Goal: Task Accomplishment & Management: Use online tool/utility

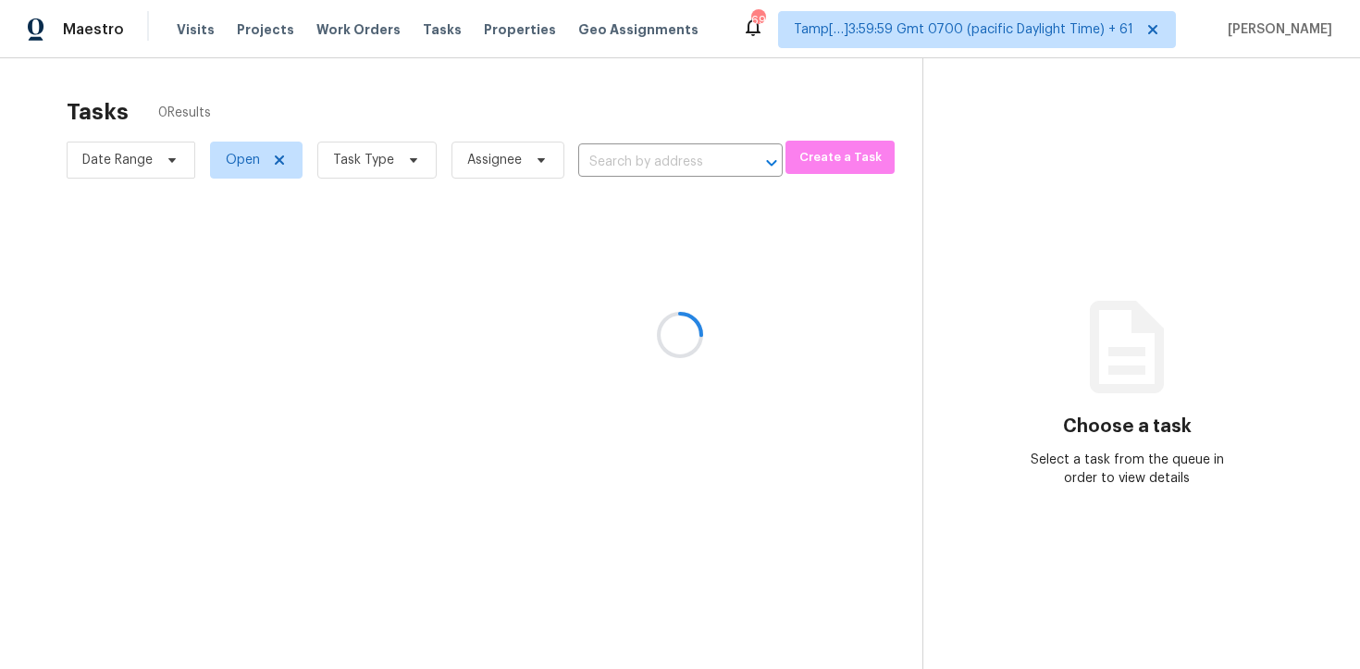
click at [238, 105] on div at bounding box center [680, 334] width 1360 height 669
click at [306, 123] on div at bounding box center [680, 334] width 1360 height 669
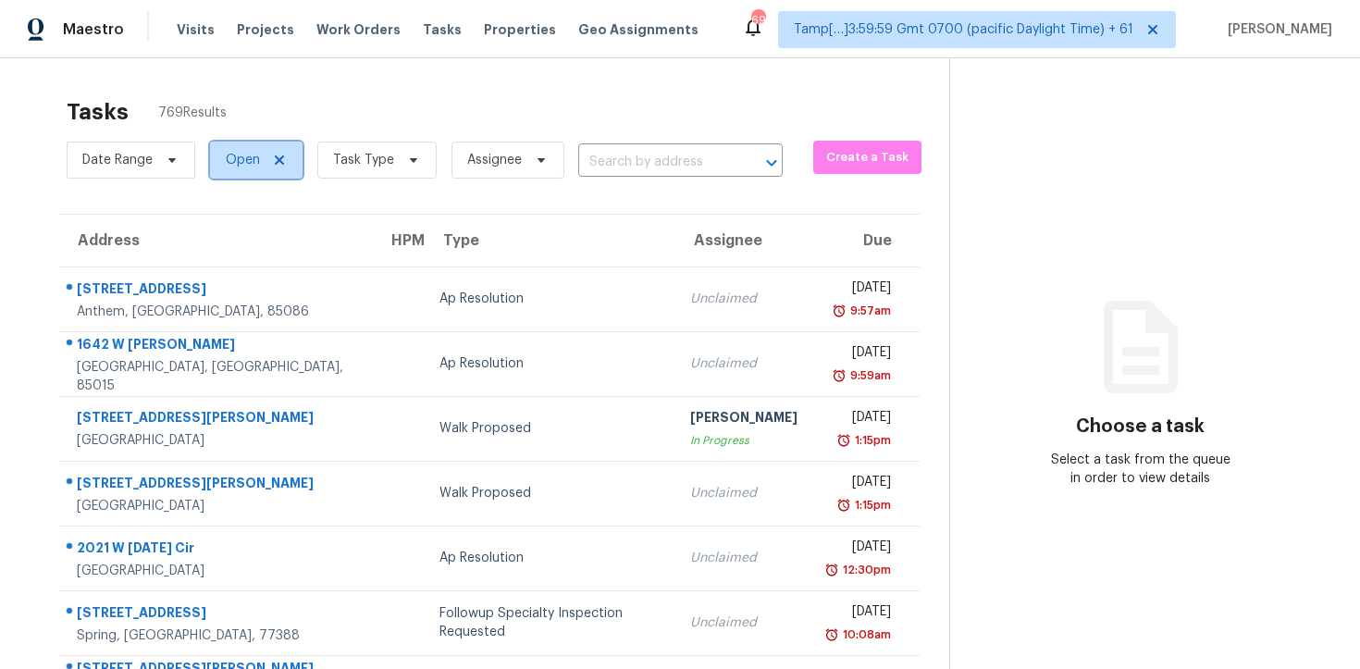
click at [254, 151] on span "Open" at bounding box center [243, 160] width 34 height 19
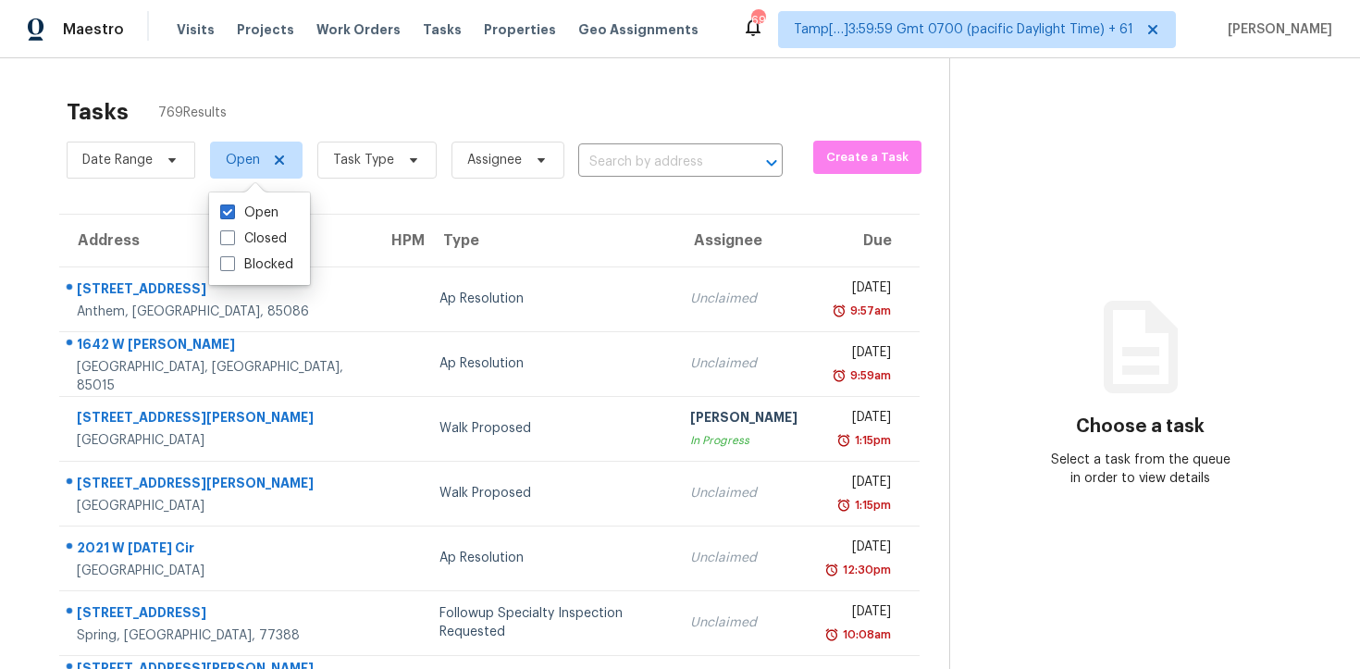
click at [439, 145] on span "Assignee" at bounding box center [501, 160] width 128 height 48
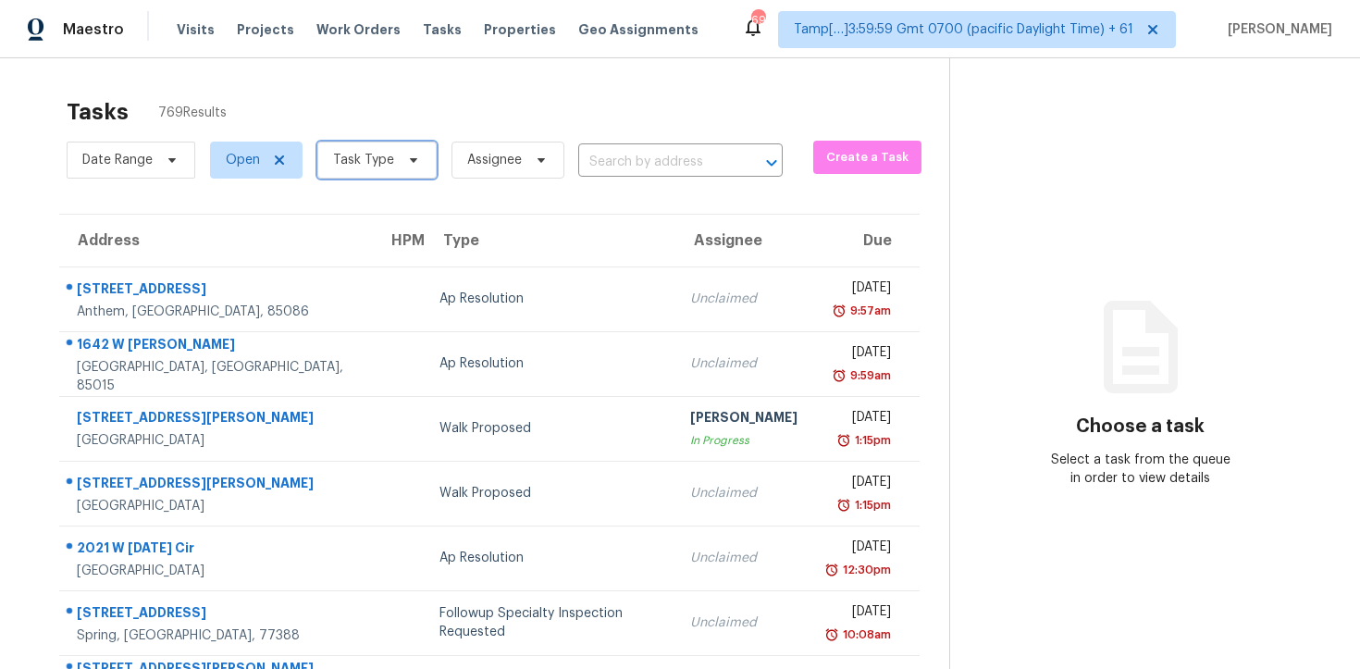
click at [406, 158] on icon at bounding box center [413, 160] width 15 height 15
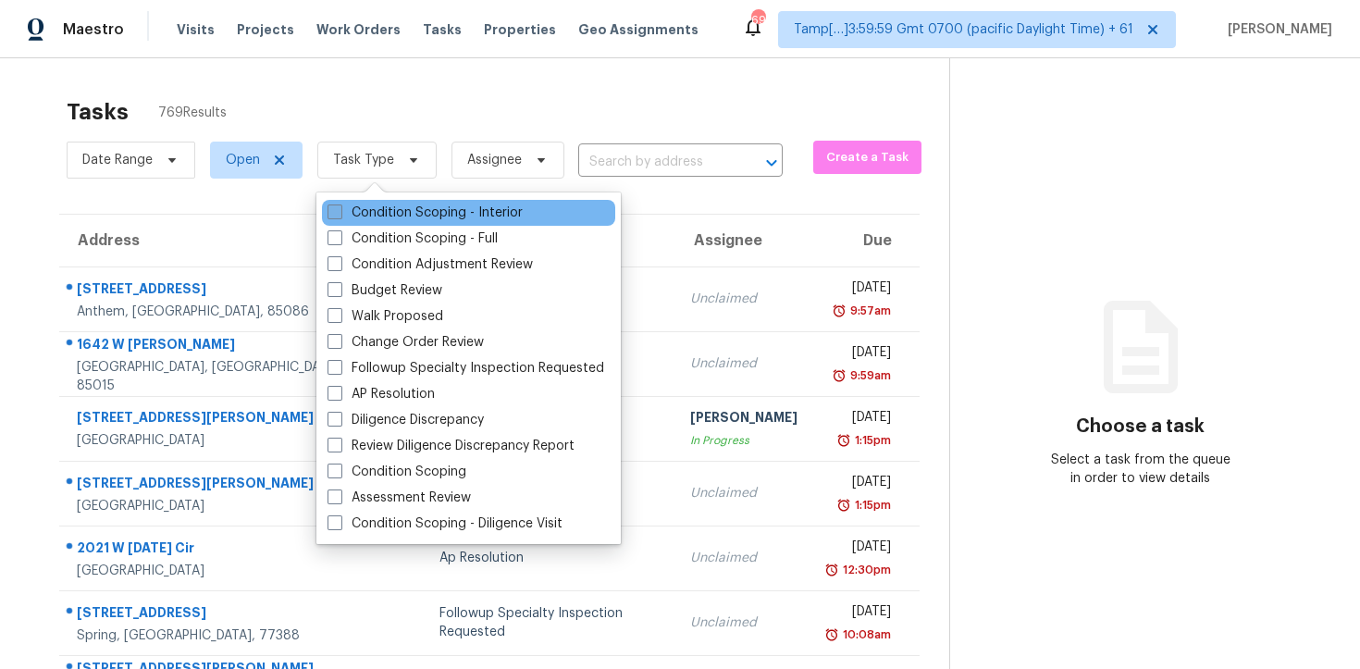
click at [403, 215] on label "Condition Scoping - Interior" at bounding box center [425, 213] width 195 height 19
click at [340, 215] on input "Condition Scoping - Interior" at bounding box center [334, 210] width 12 height 12
checkbox input "true"
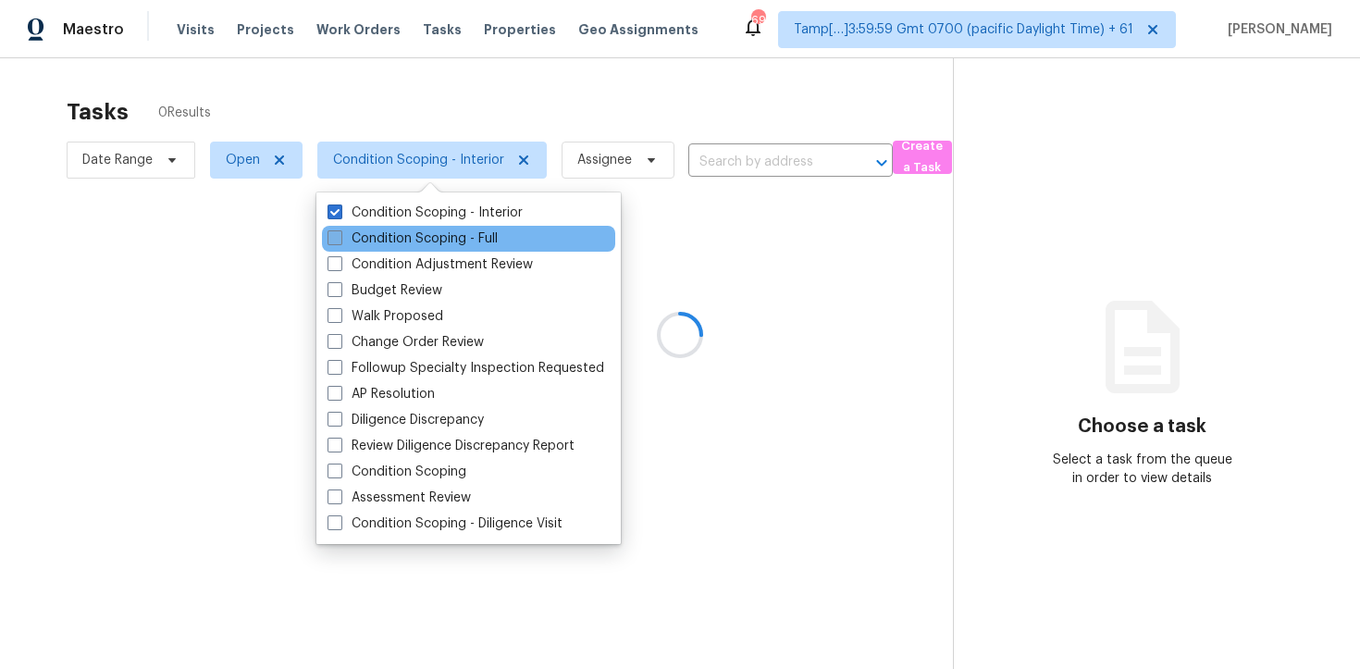
click at [397, 233] on label "Condition Scoping - Full" at bounding box center [413, 238] width 170 height 19
click at [340, 233] on input "Condition Scoping - Full" at bounding box center [334, 235] width 12 height 12
checkbox input "true"
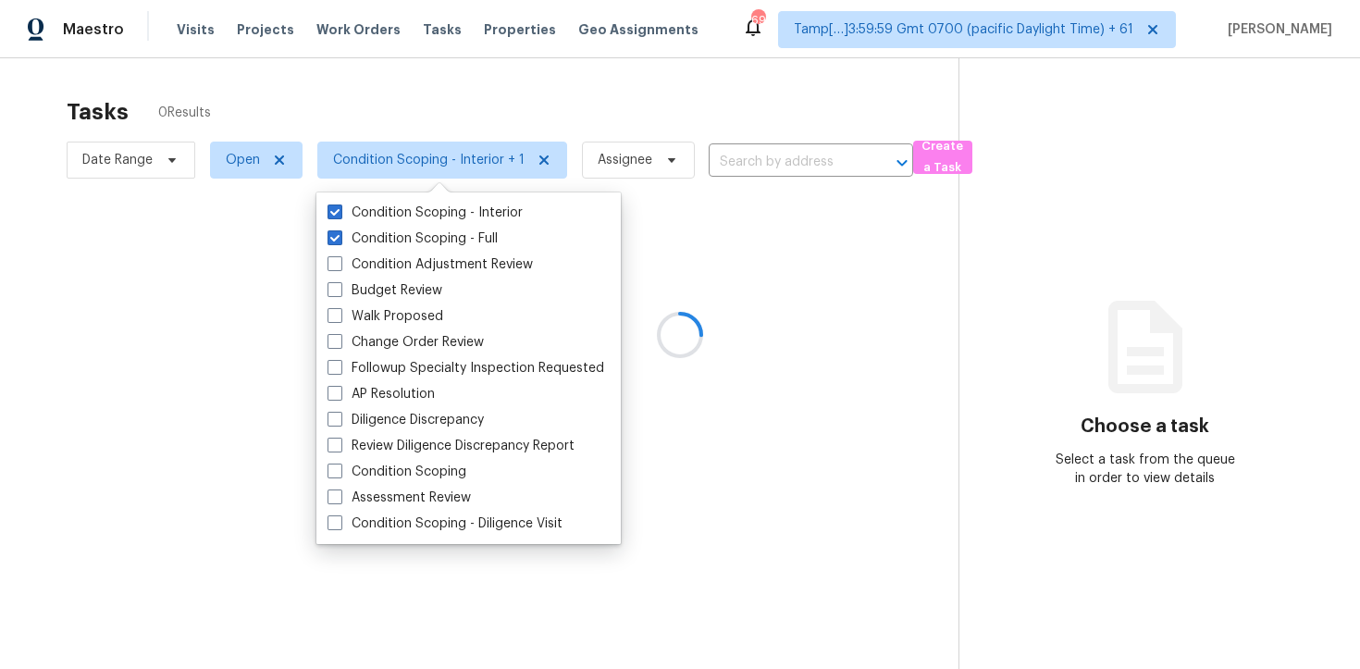
click at [403, 90] on div at bounding box center [680, 334] width 1360 height 669
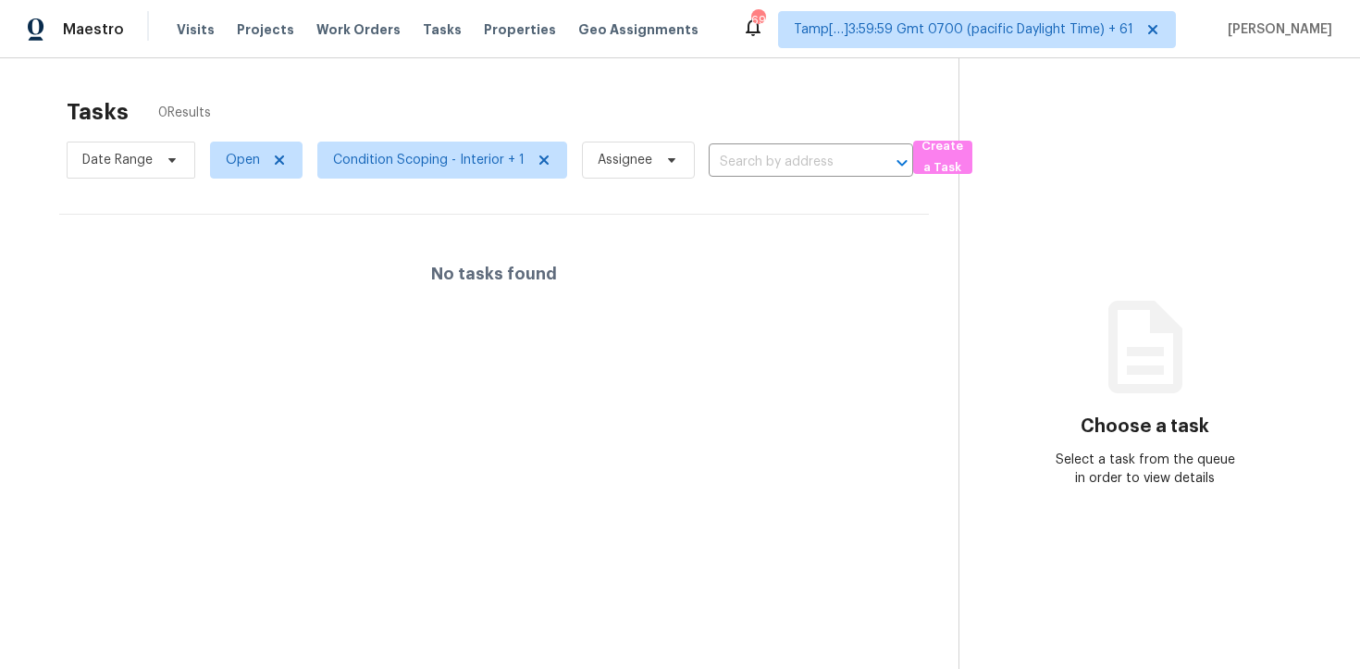
scroll to position [58, 0]
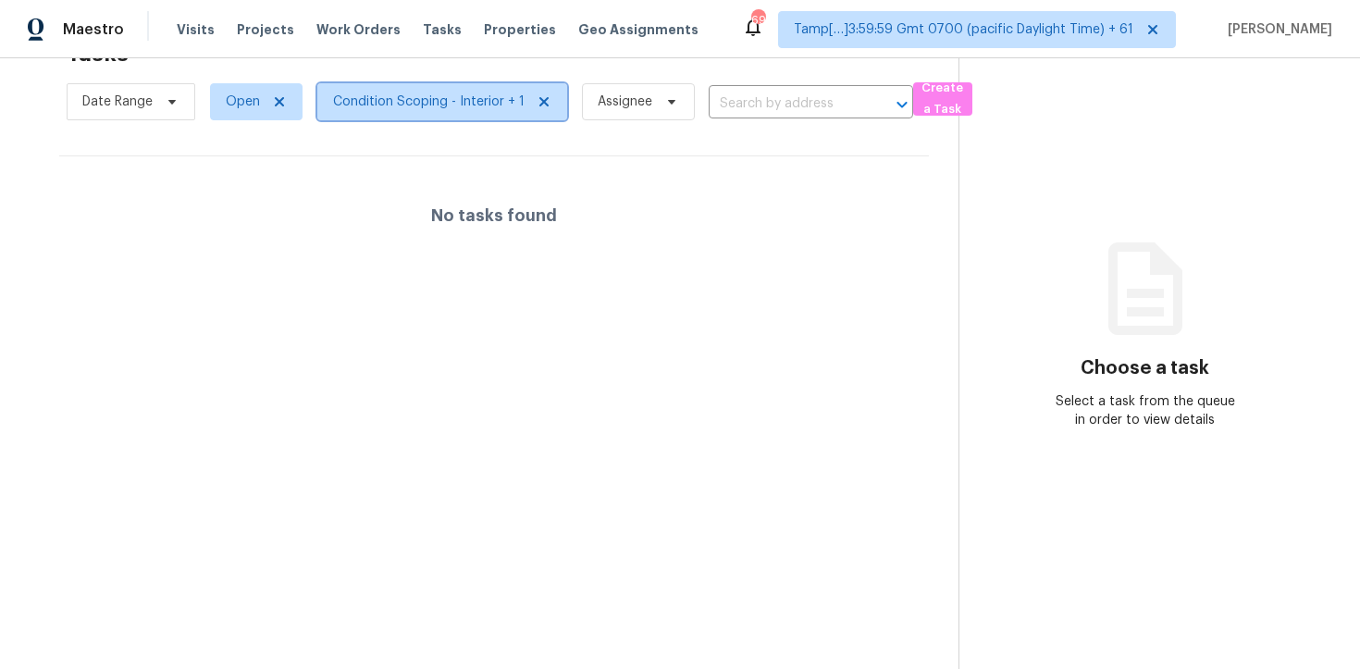
click at [452, 115] on span "Condition Scoping - Interior + 1" at bounding box center [442, 101] width 250 height 37
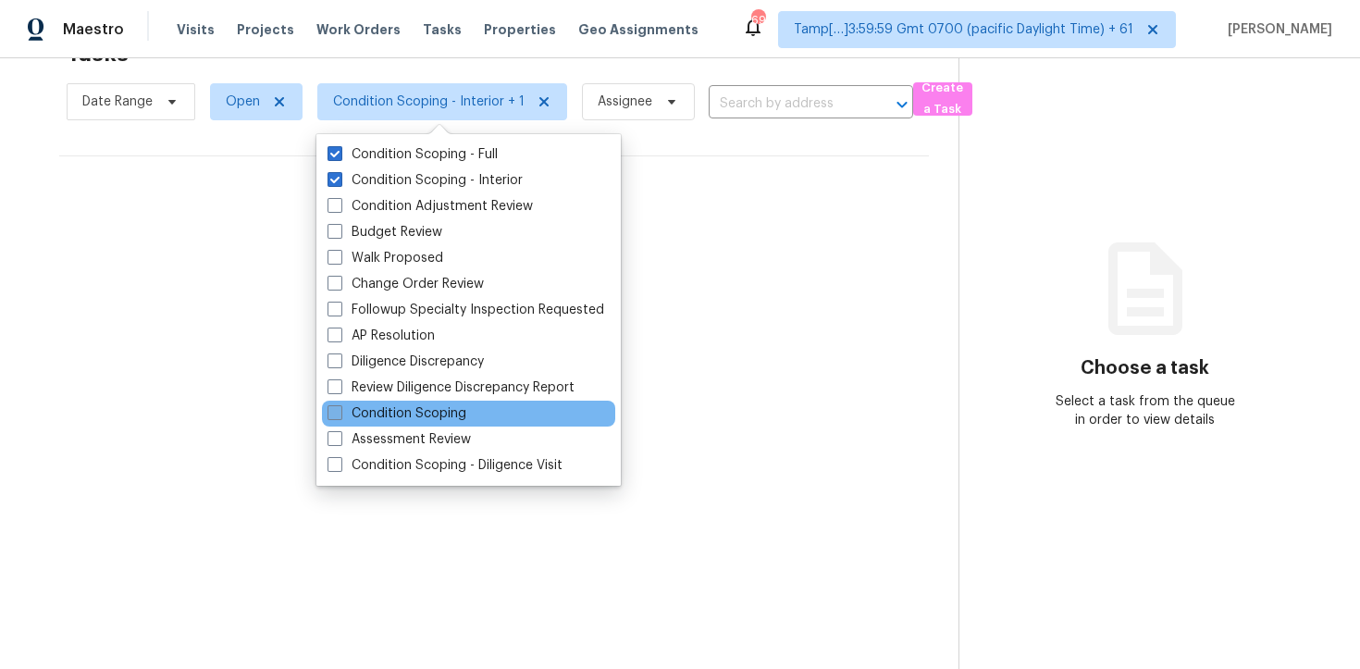
click at [405, 420] on label "Condition Scoping" at bounding box center [397, 413] width 139 height 19
click at [340, 416] on input "Condition Scoping" at bounding box center [334, 410] width 12 height 12
checkbox input "true"
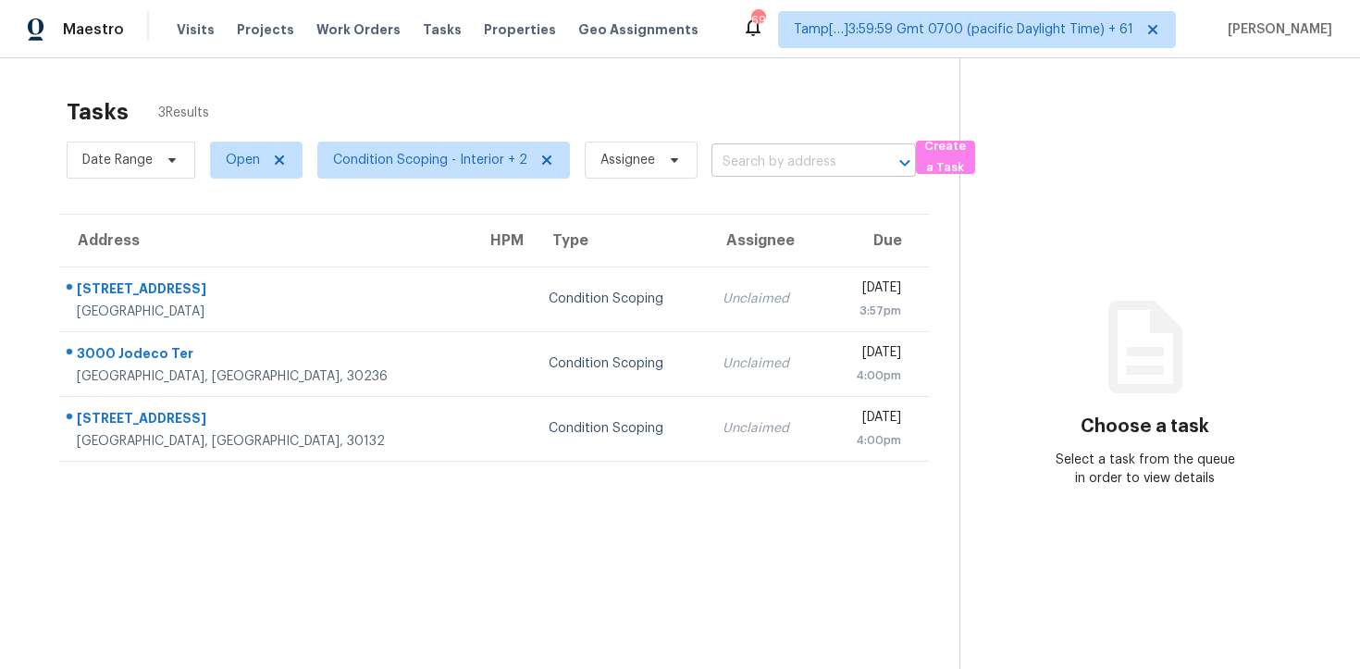
click at [726, 165] on input "text" at bounding box center [787, 162] width 153 height 29
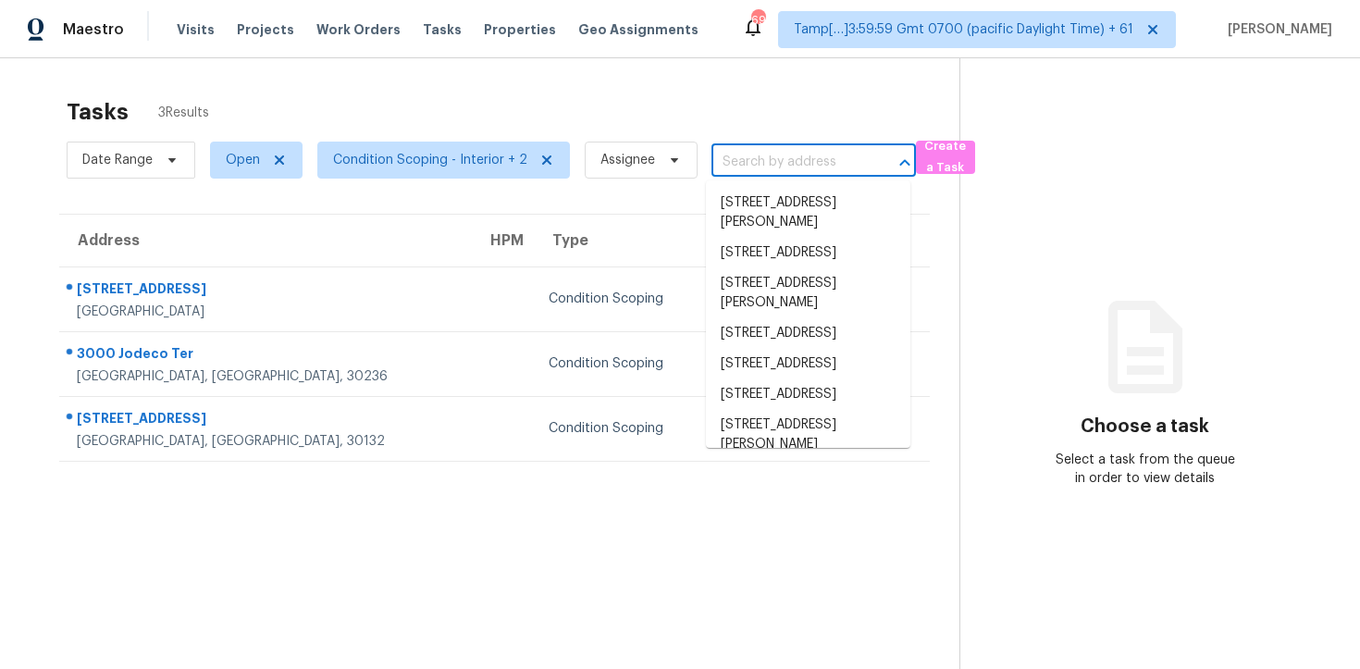
paste input "[STREET_ADDRESS][PERSON_NAME]"
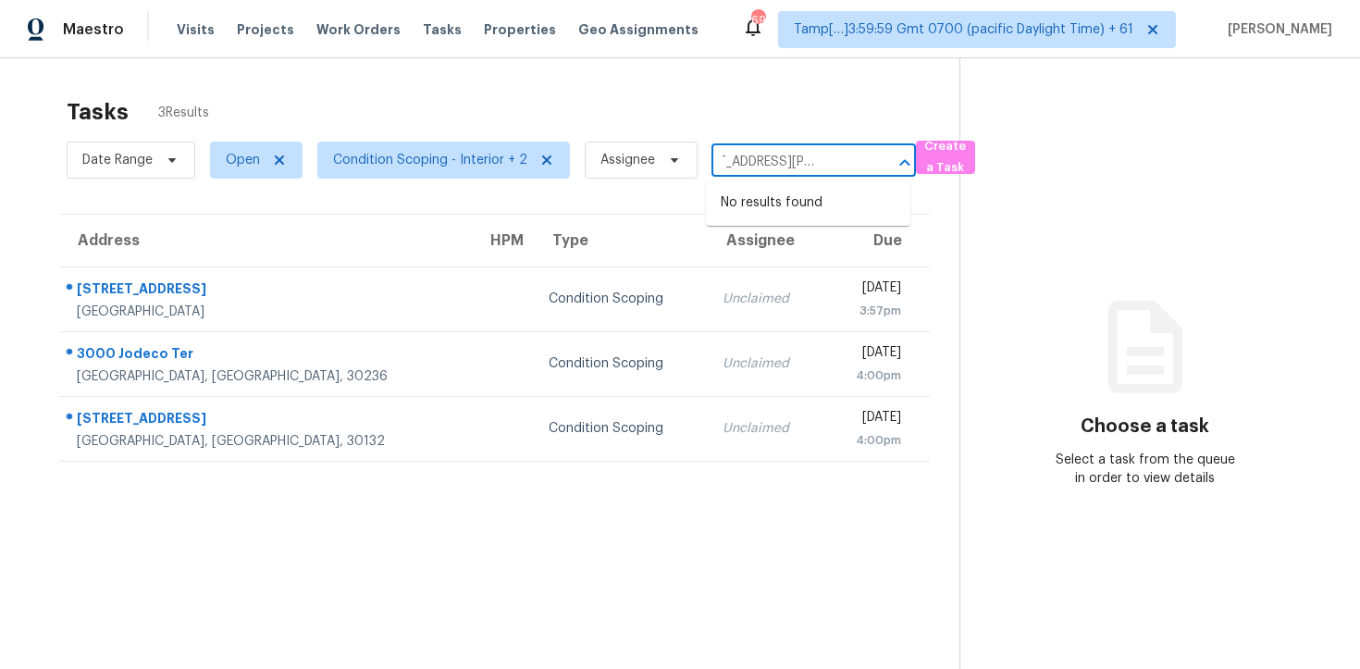
type input "107 Copeland Irvine, CA, 92618"
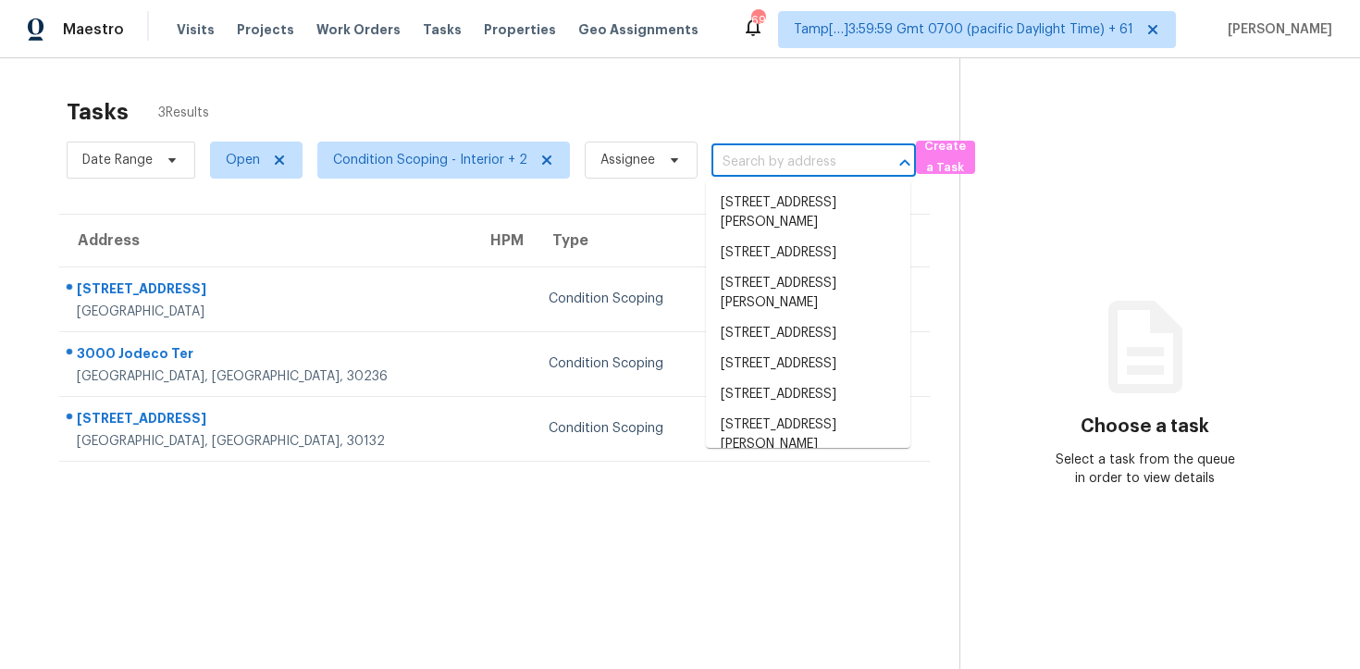
scroll to position [0, 0]
click at [205, 179] on span "Open" at bounding box center [248, 160] width 107 height 48
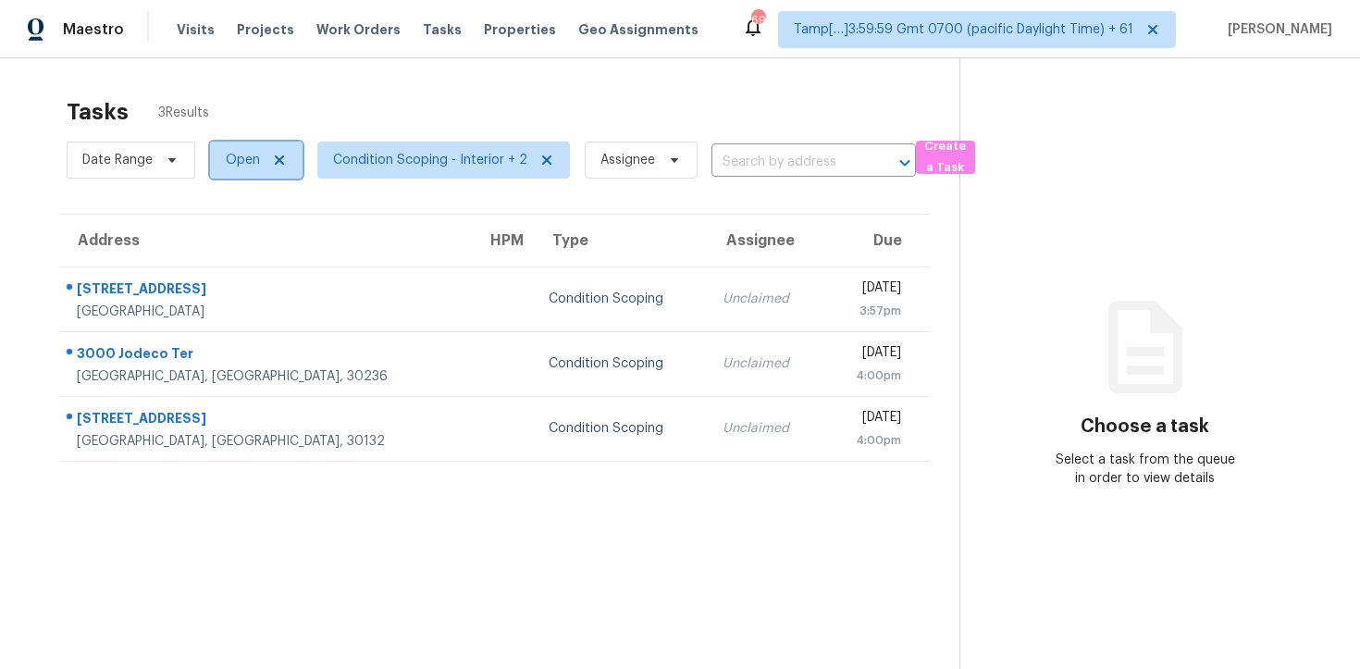
click at [241, 148] on span "Open" at bounding box center [256, 160] width 93 height 37
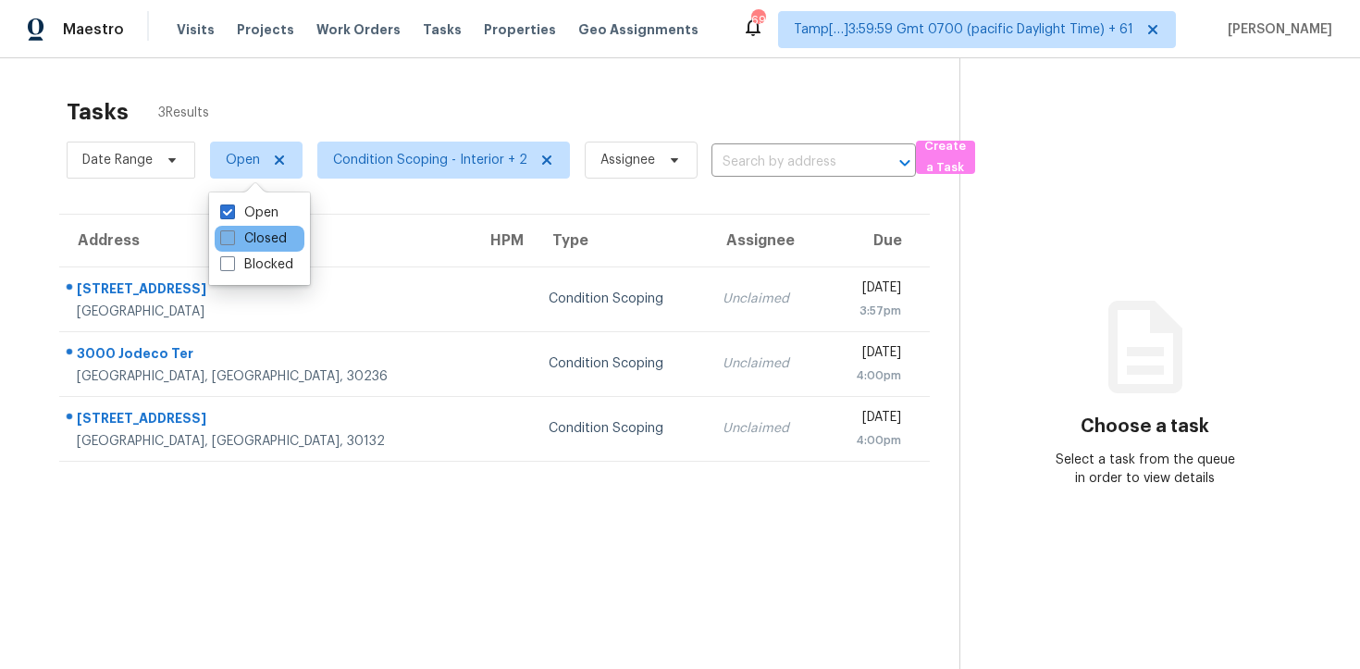
click at [265, 242] on label "Closed" at bounding box center [253, 238] width 67 height 19
click at [232, 241] on input "Closed" at bounding box center [226, 235] width 12 height 12
checkbox input "true"
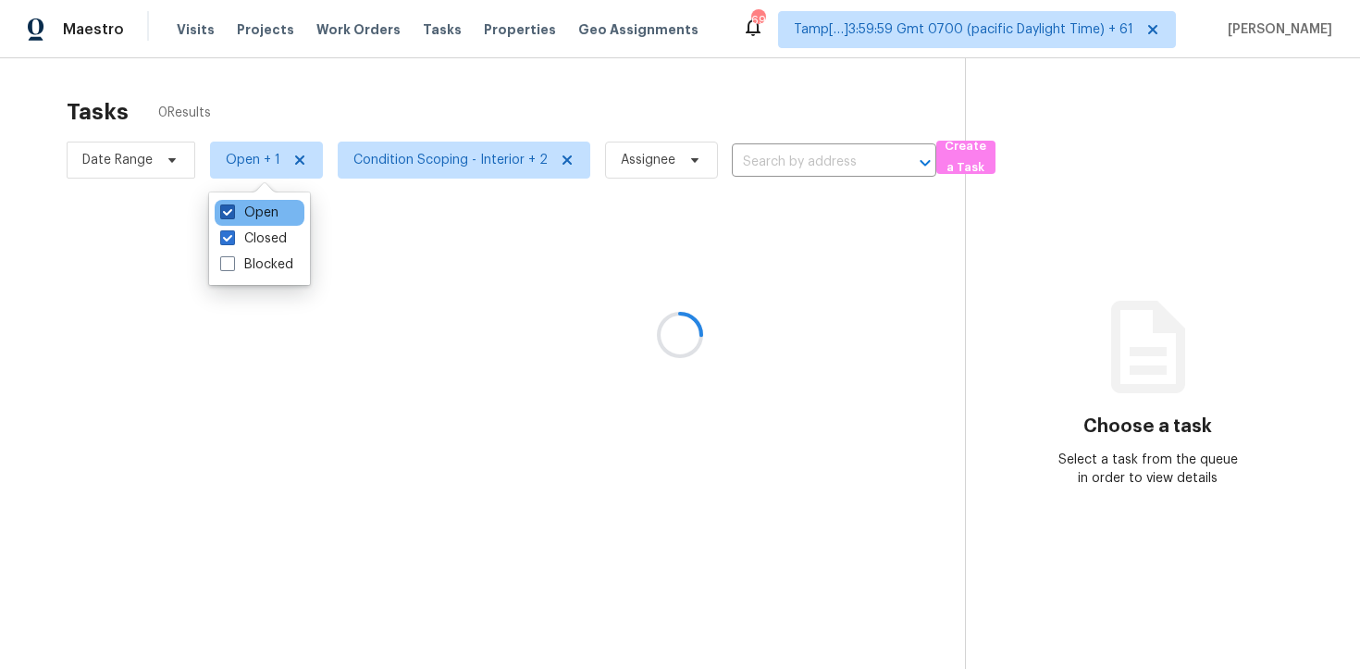
click at [272, 207] on label "Open" at bounding box center [249, 213] width 58 height 19
click at [232, 207] on input "Open" at bounding box center [226, 210] width 12 height 12
checkbox input "false"
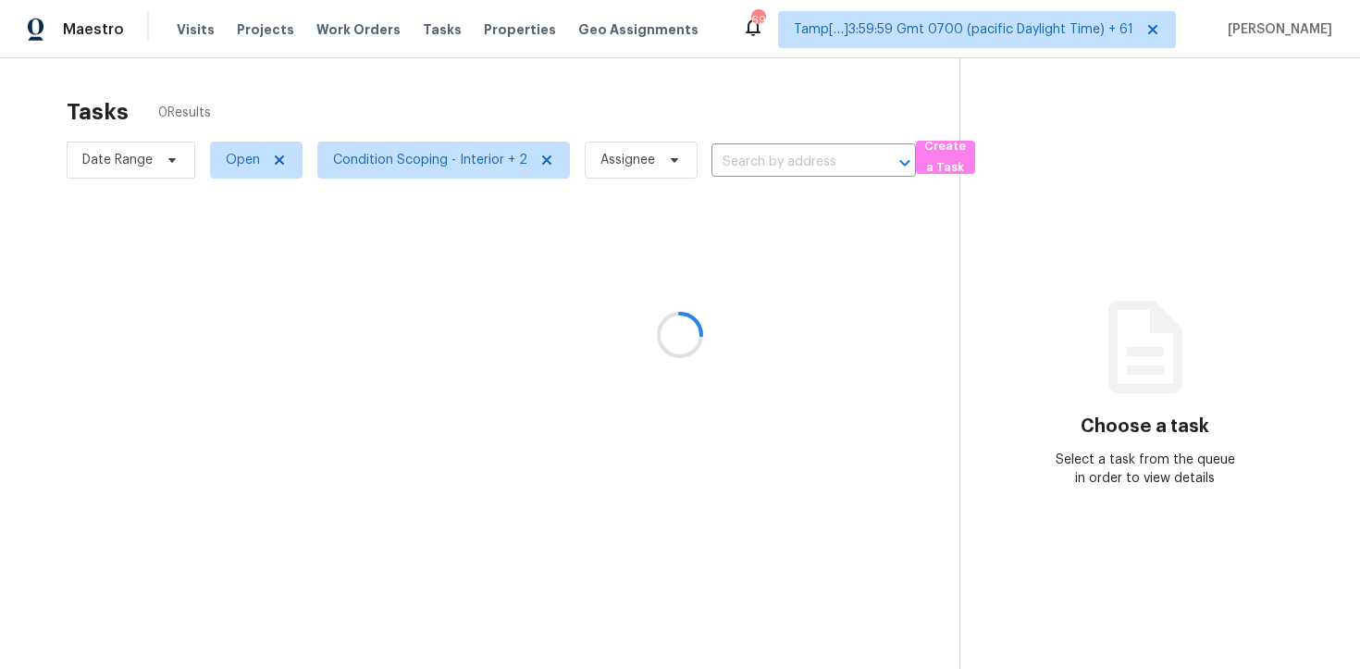
click at [652, 56] on div at bounding box center [680, 334] width 1360 height 669
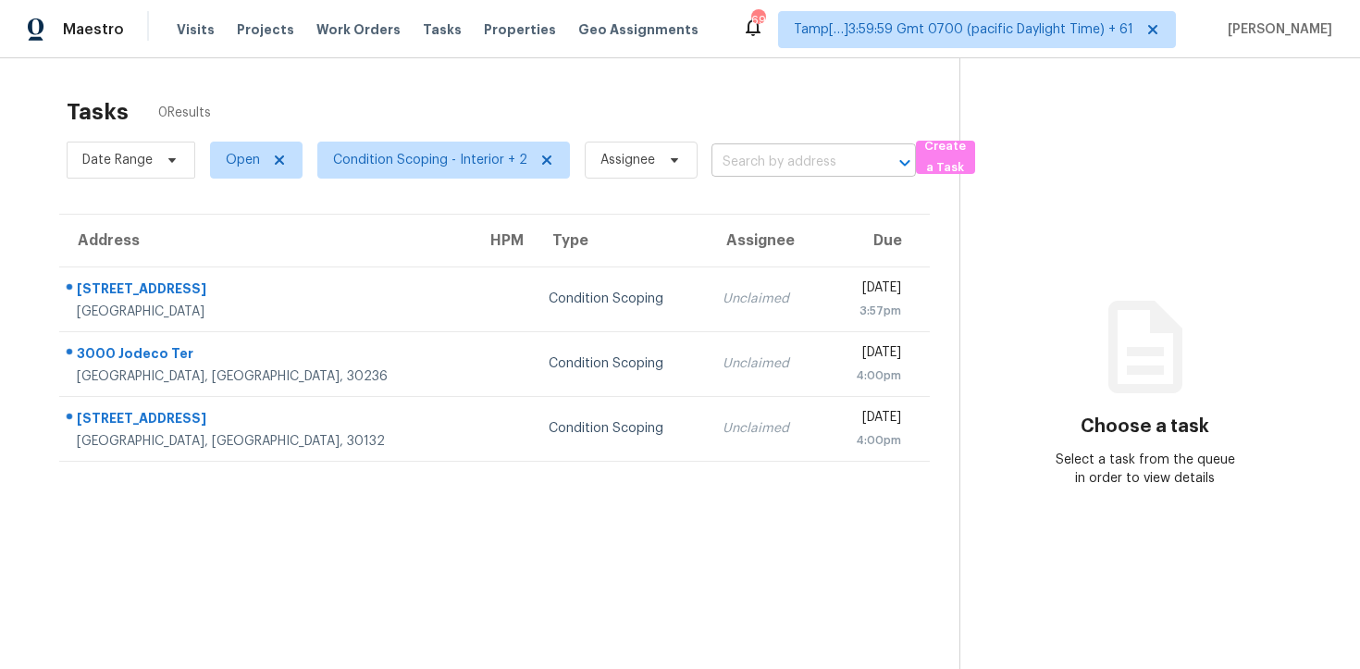
click at [803, 159] on input "text" at bounding box center [787, 162] width 153 height 29
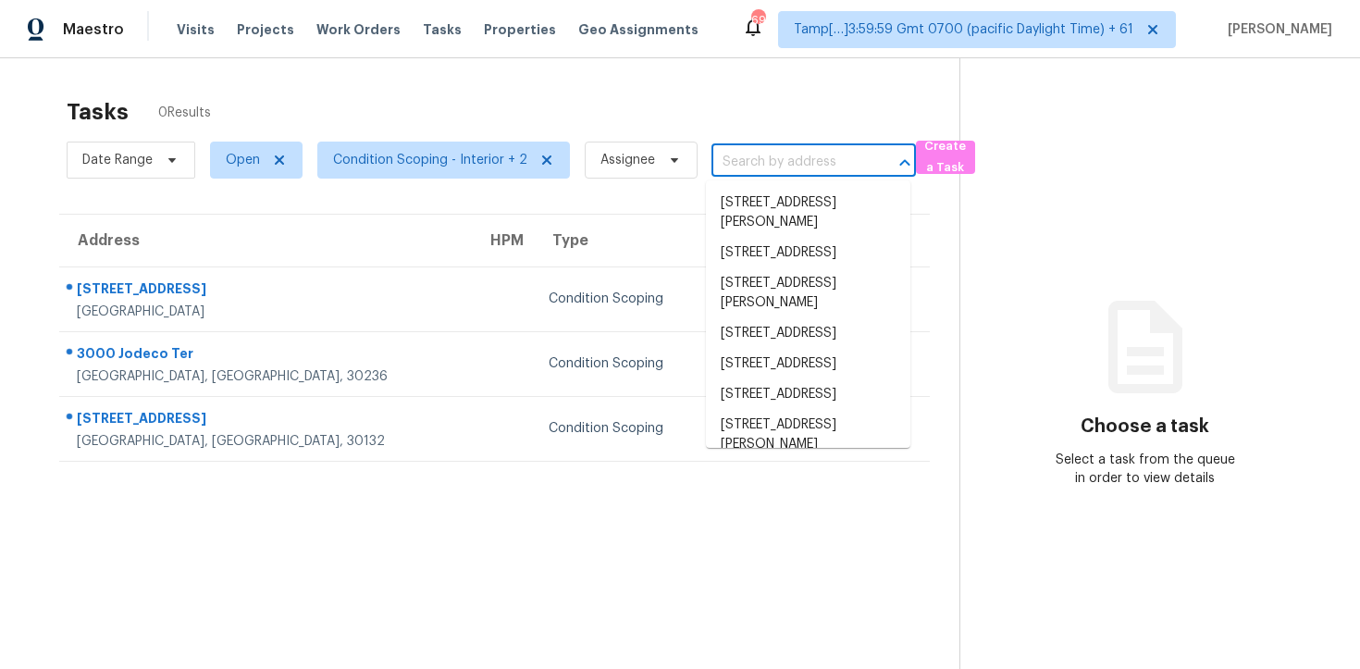
paste input "[STREET_ADDRESS][PERSON_NAME]"
type input "[STREET_ADDRESS][PERSON_NAME]"
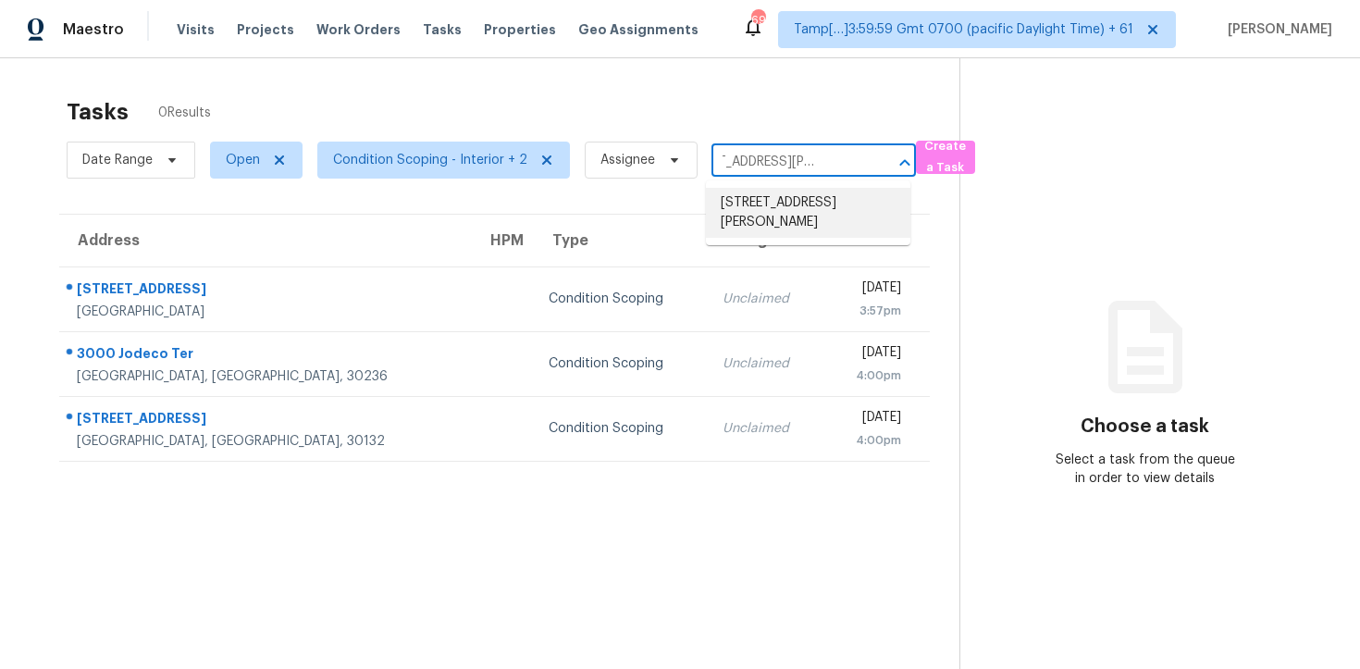
click at [814, 202] on li "[STREET_ADDRESS][PERSON_NAME]" at bounding box center [808, 213] width 204 height 50
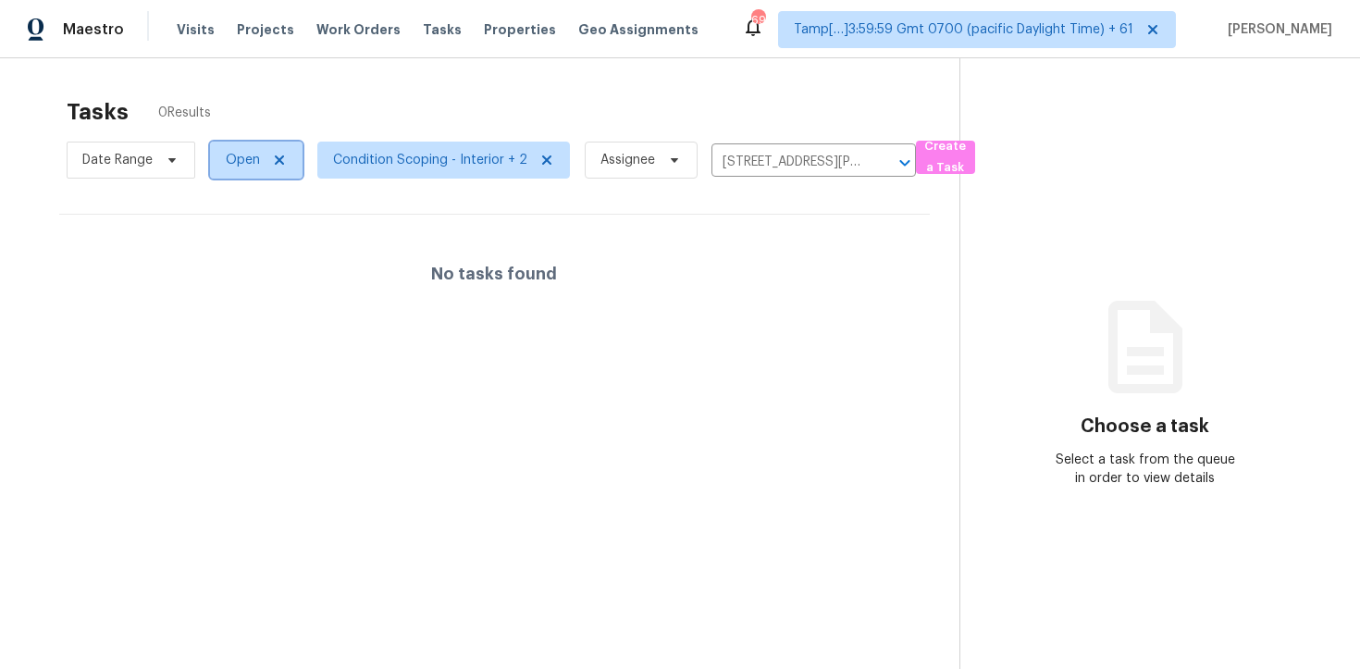
click at [233, 152] on span "Open" at bounding box center [243, 160] width 34 height 19
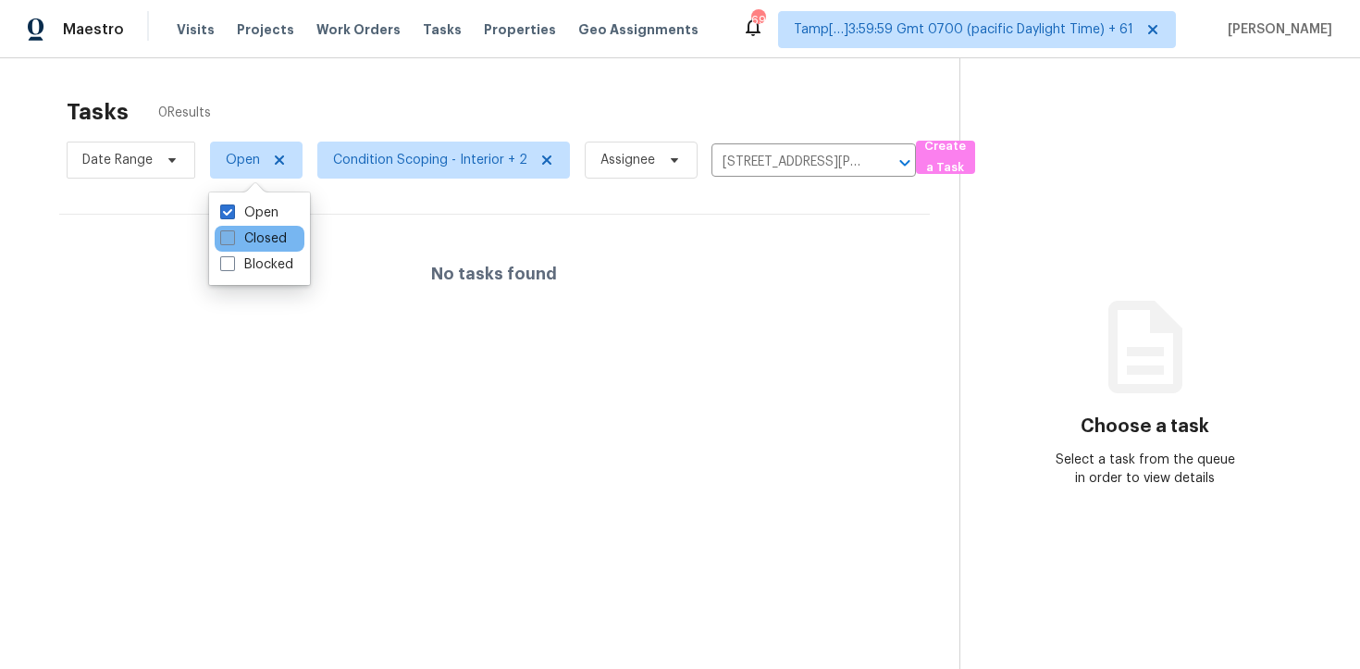
click at [238, 234] on label "Closed" at bounding box center [253, 238] width 67 height 19
click at [232, 234] on input "Closed" at bounding box center [226, 235] width 12 height 12
checkbox input "true"
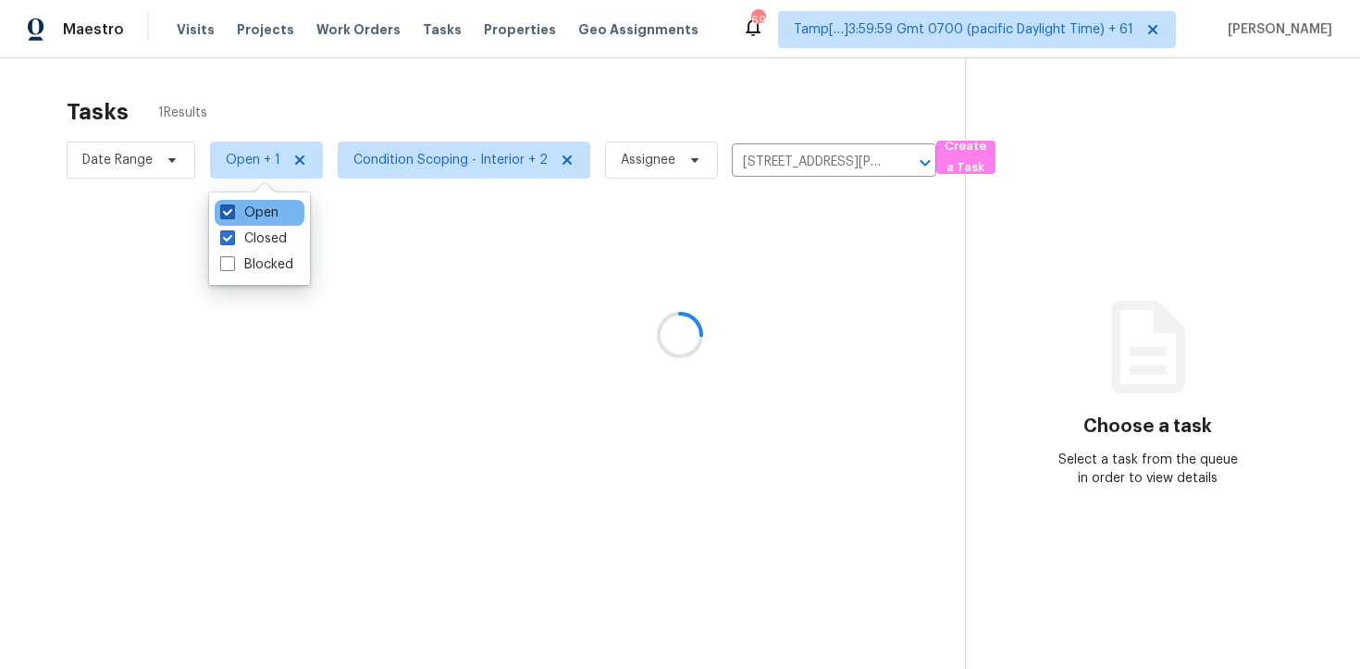
click at [243, 218] on label "Open" at bounding box center [249, 213] width 58 height 19
click at [232, 216] on input "Open" at bounding box center [226, 210] width 12 height 12
checkbox input "false"
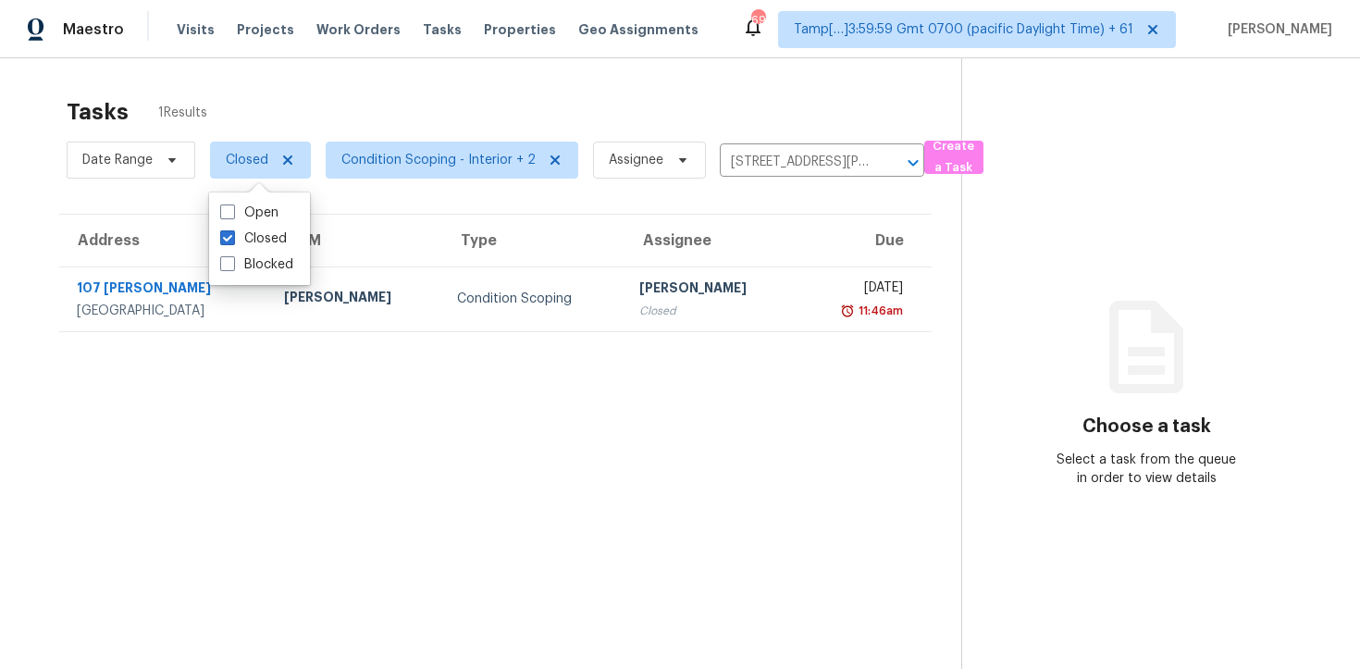
click at [367, 125] on div "Tasks 1 Results" at bounding box center [514, 112] width 895 height 48
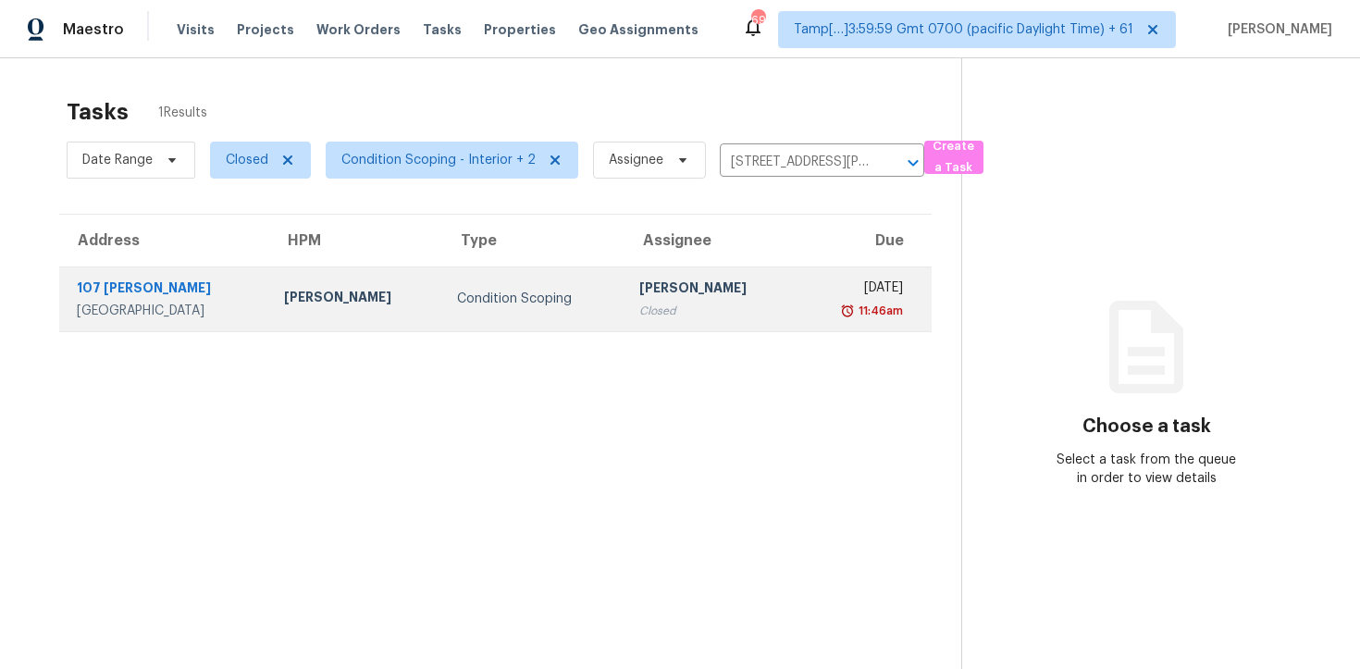
click at [500, 272] on td "Condition Scoping" at bounding box center [533, 298] width 182 height 65
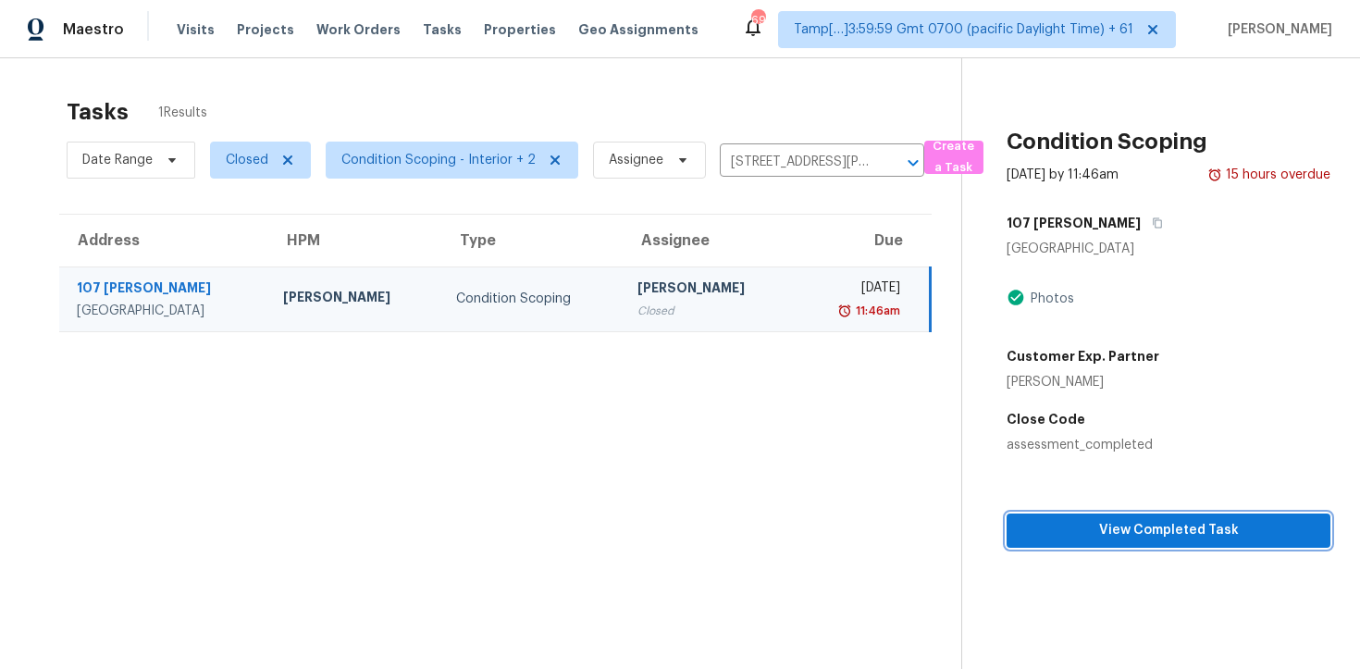
click at [1023, 534] on span "View Completed Task" at bounding box center [1168, 530] width 294 height 23
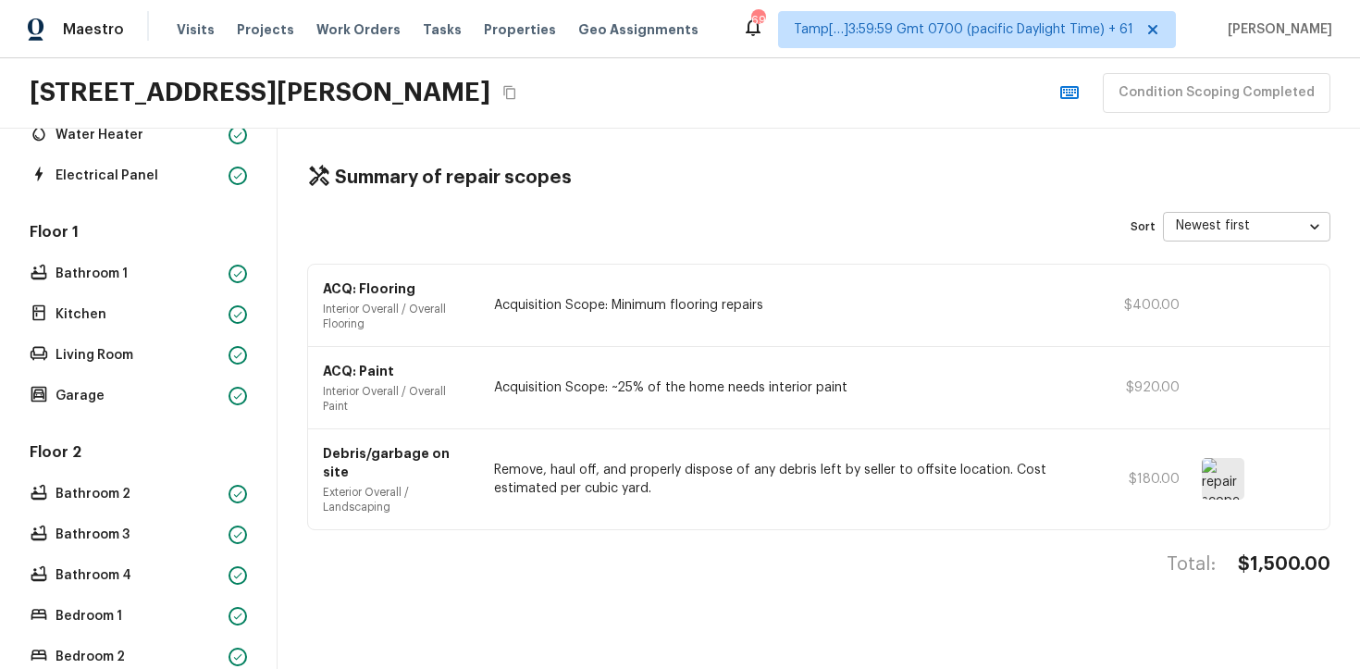
scroll to position [310, 0]
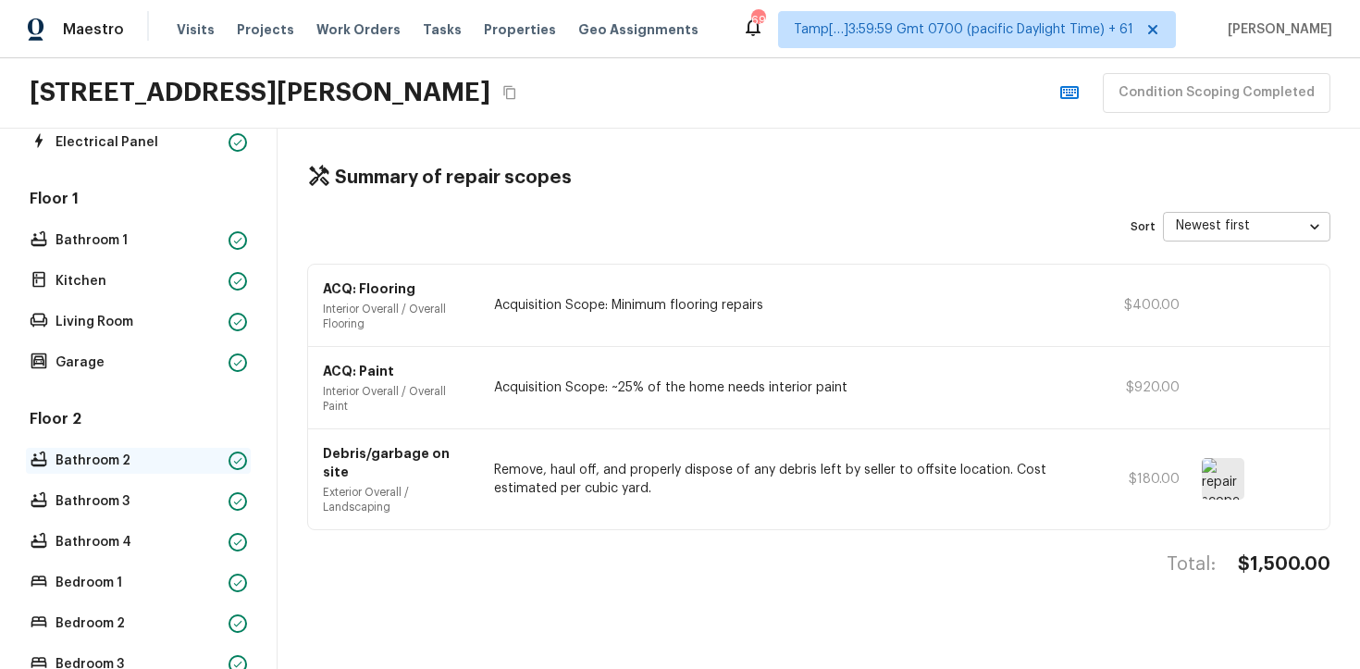
click at [178, 472] on div "Bathroom 2" at bounding box center [138, 461] width 225 height 26
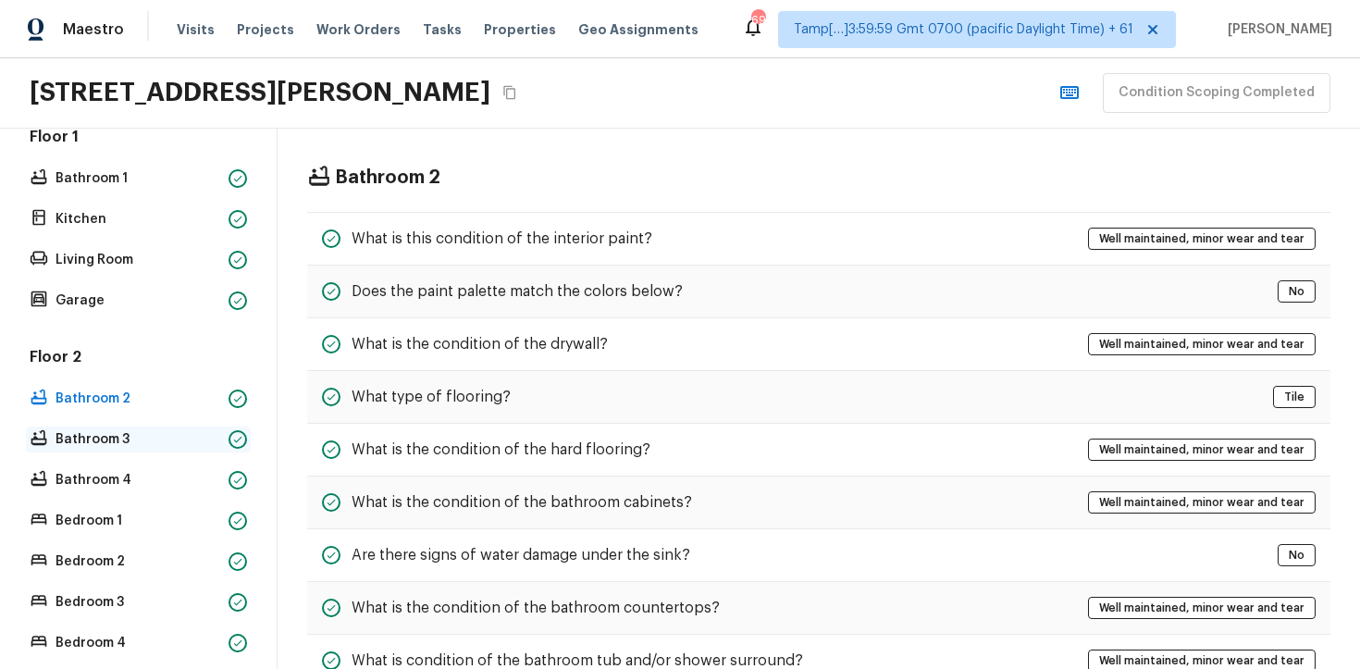
scroll to position [381, 0]
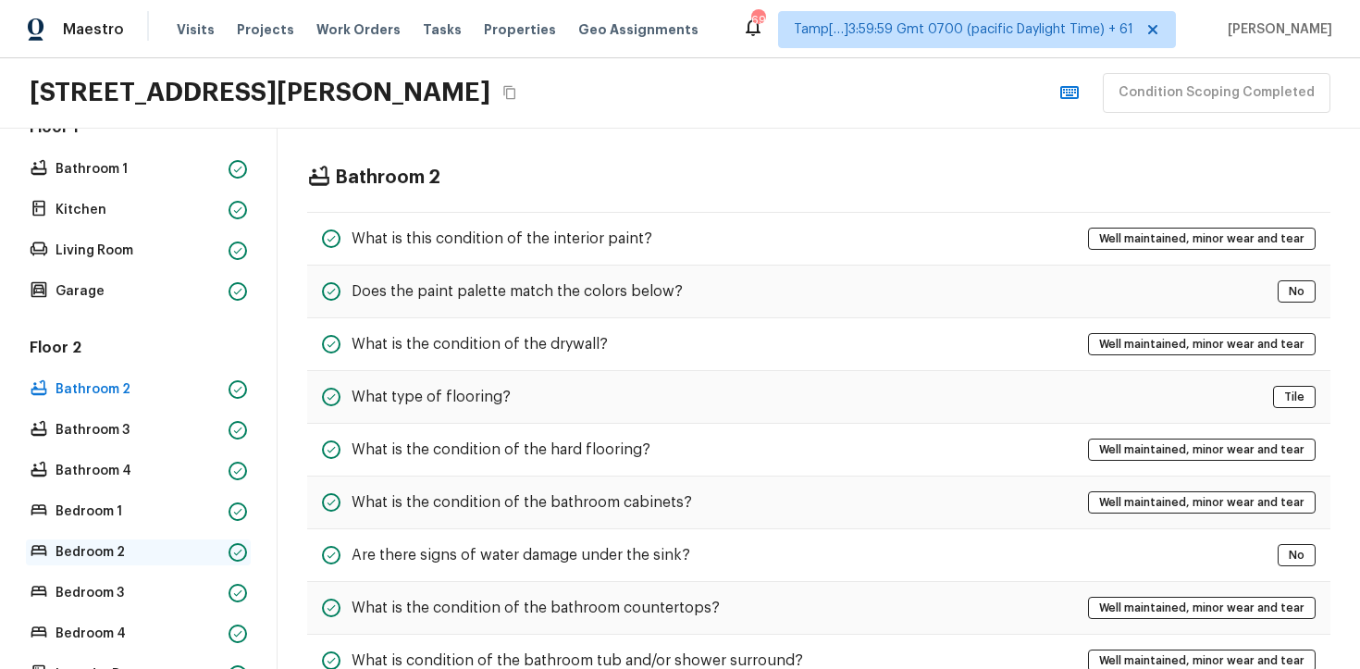
click at [170, 550] on p "Bedroom 2" at bounding box center [139, 552] width 166 height 19
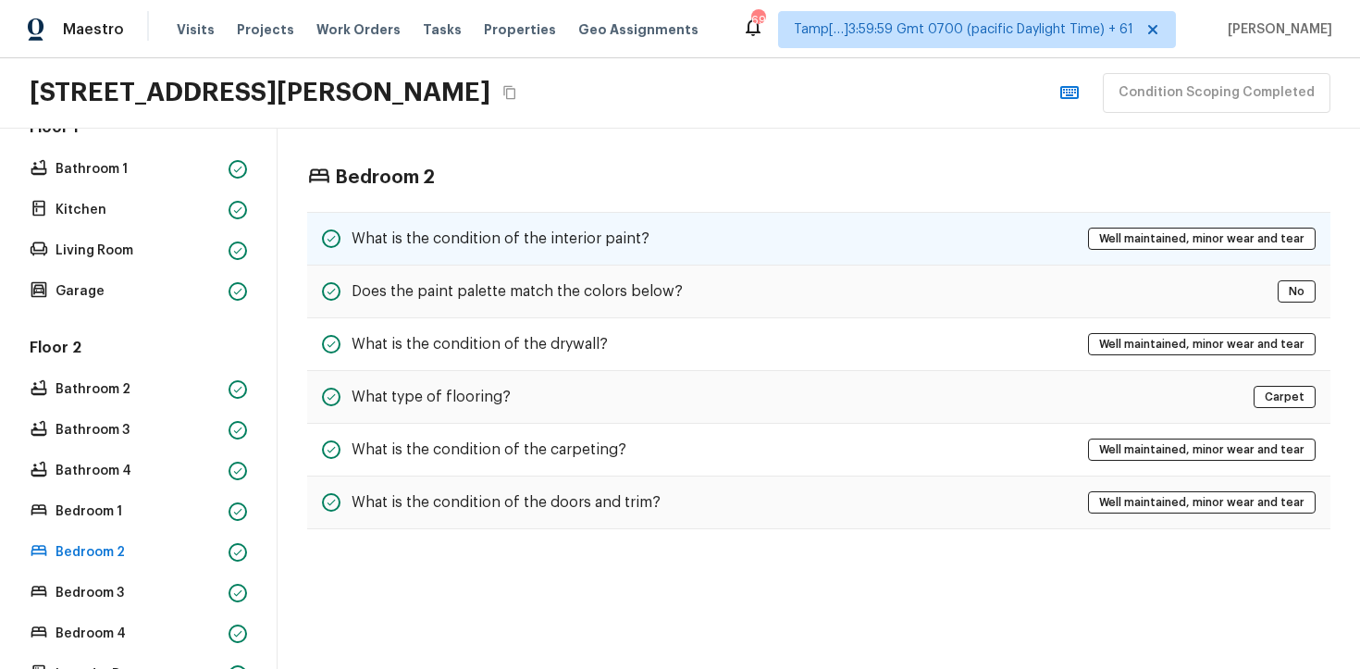
click at [584, 244] on h5 "What is the condition of the interior paint?" at bounding box center [501, 239] width 298 height 20
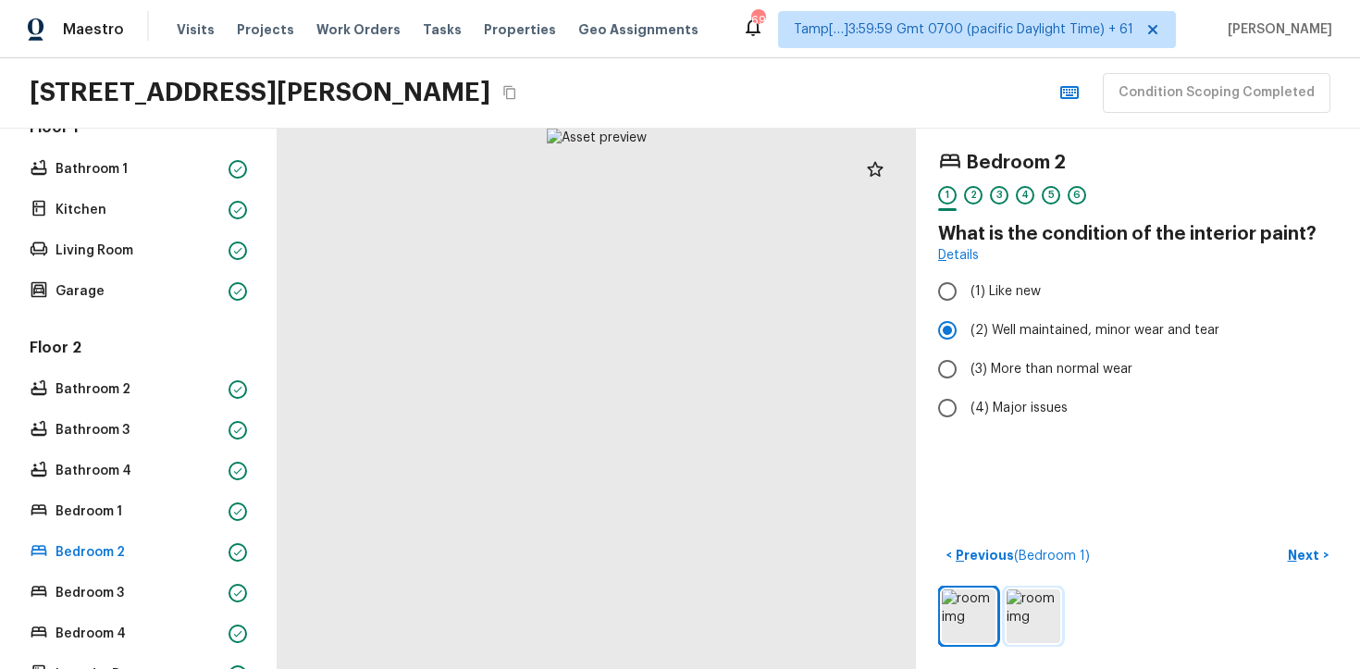
click at [1035, 616] on img at bounding box center [1034, 616] width 54 height 54
click at [961, 603] on img at bounding box center [969, 616] width 54 height 54
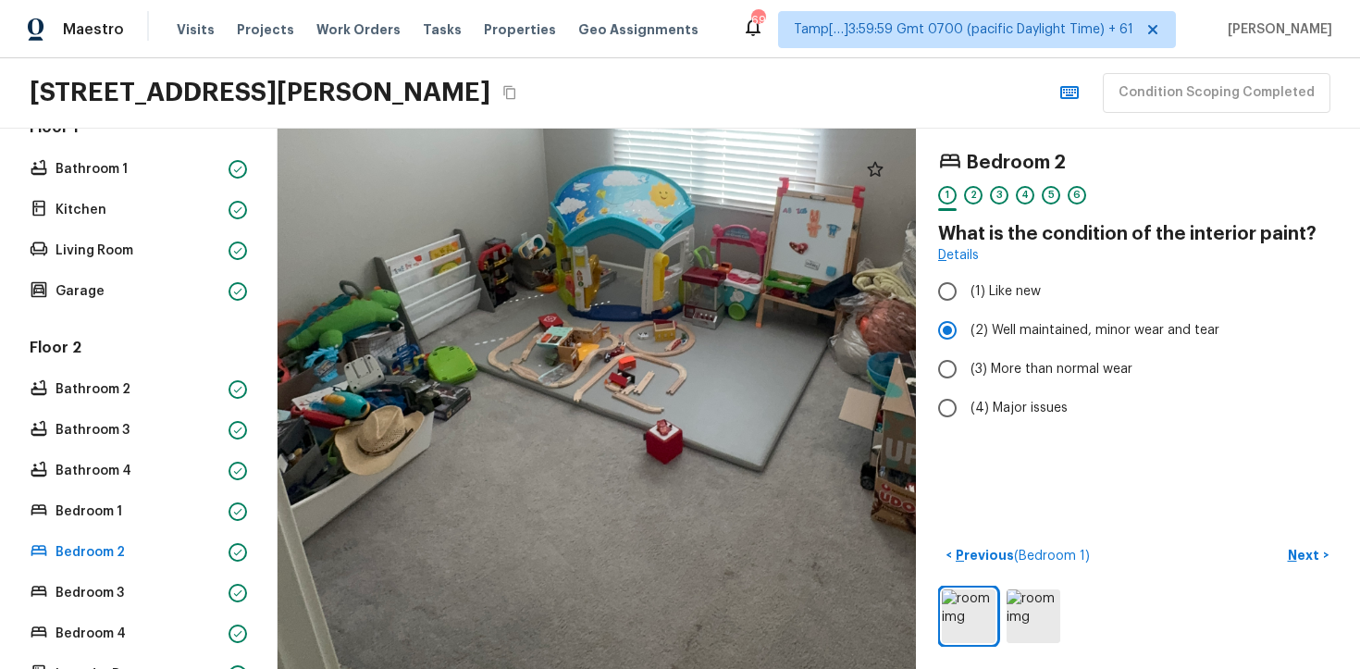
drag, startPoint x: 556, startPoint y: 350, endPoint x: 485, endPoint y: 372, distance: 74.6
click at [485, 372] on div at bounding box center [664, 239] width 1584 height 1341
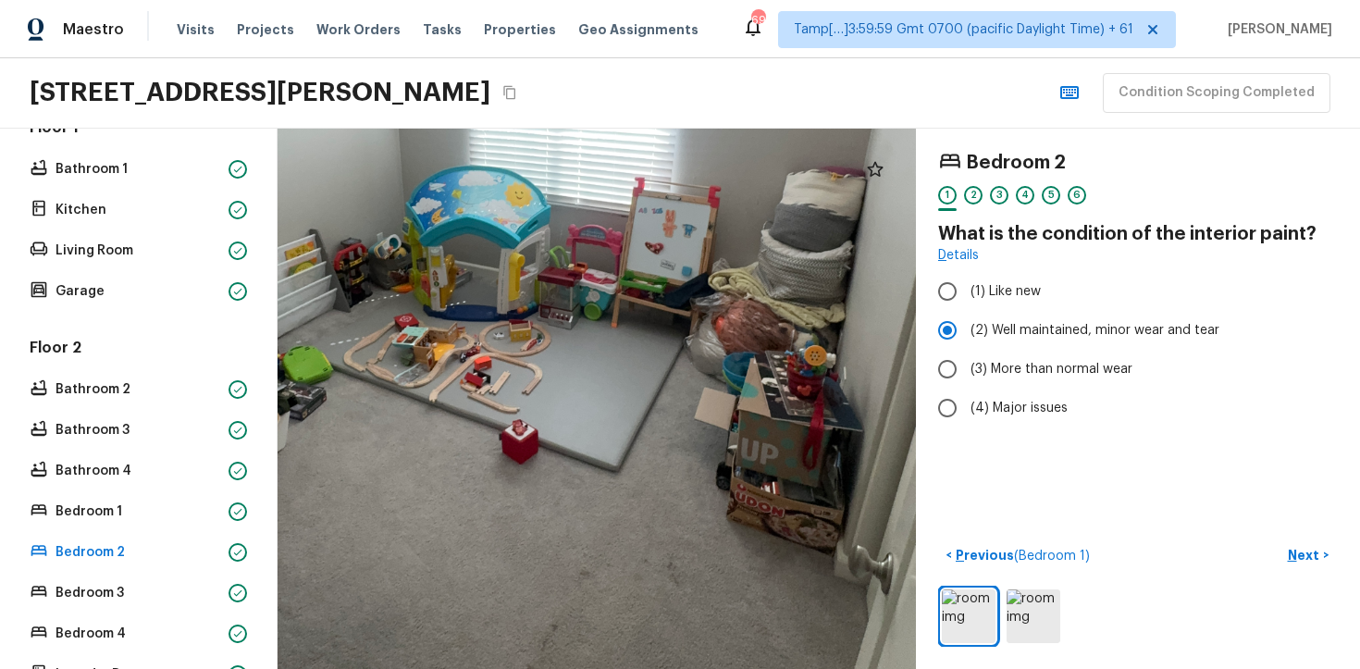
drag, startPoint x: 630, startPoint y: 324, endPoint x: 487, endPoint y: 324, distance: 143.4
click at [487, 324] on div at bounding box center [520, 239] width 1584 height 1341
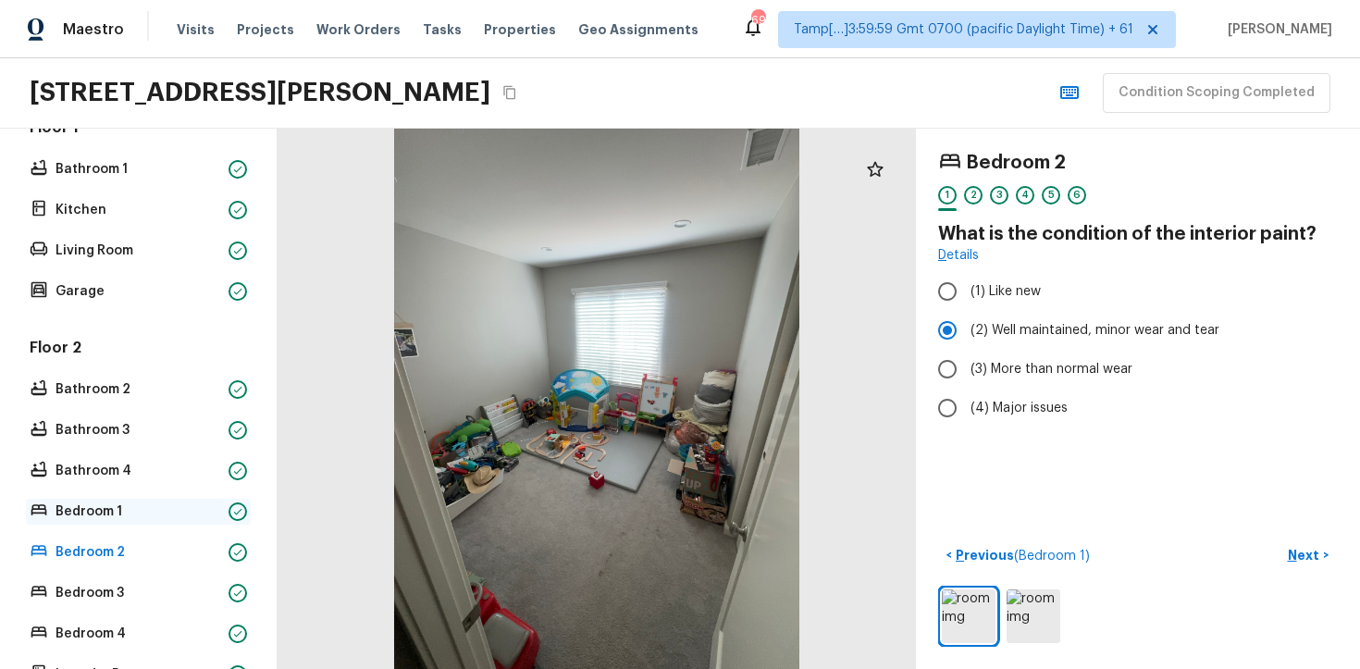
click at [190, 514] on p "Bedroom 1" at bounding box center [139, 511] width 166 height 19
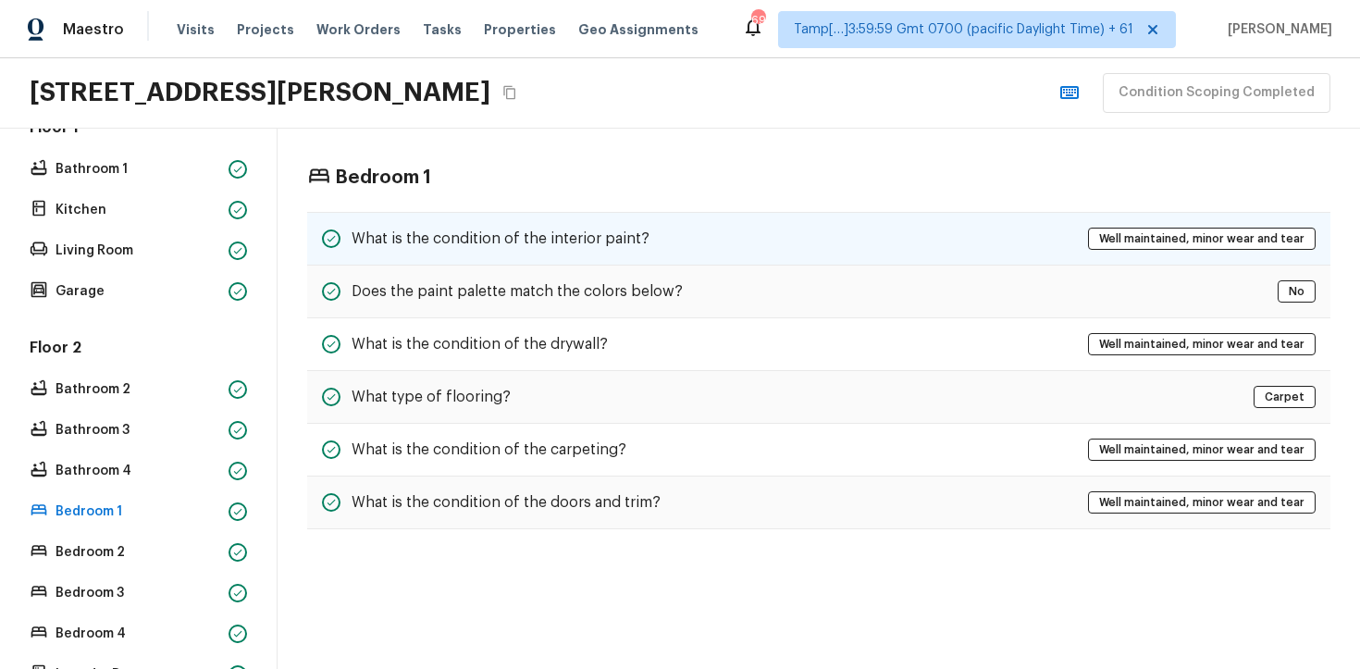
click at [768, 243] on div "What is the condition of the interior paint? Well maintained, minor wear and te…" at bounding box center [818, 239] width 1023 height 54
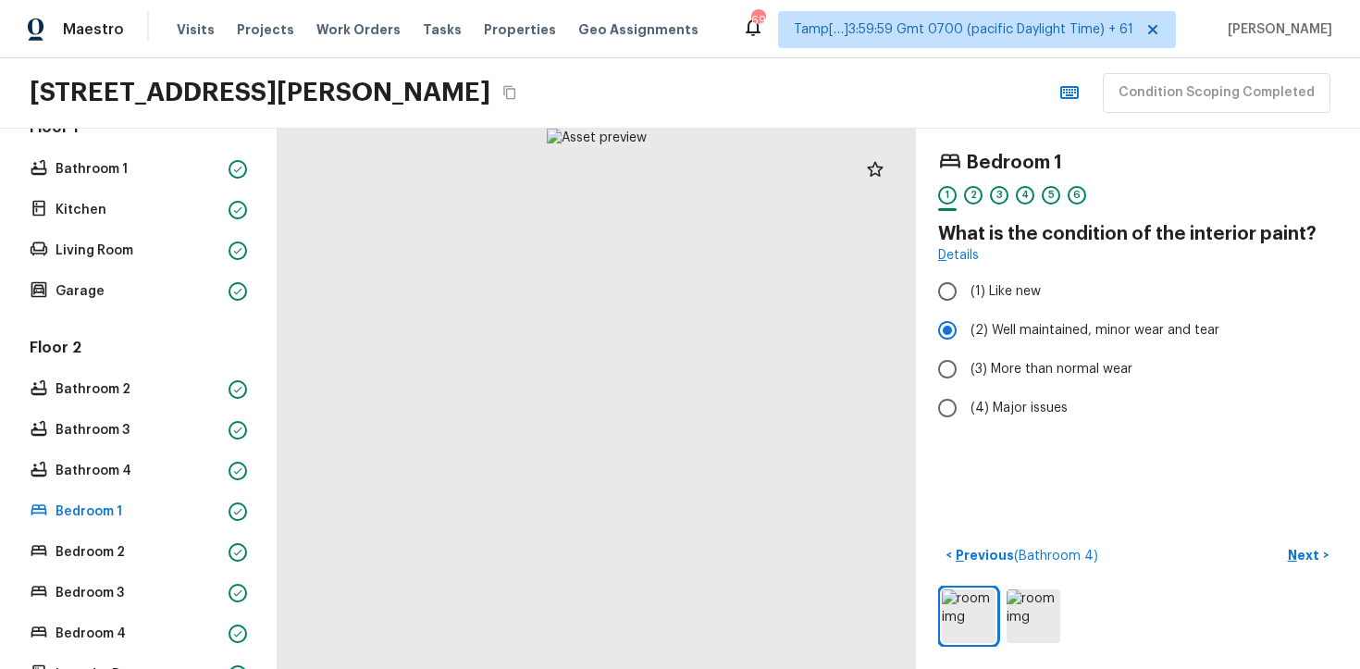
click at [1036, 643] on div at bounding box center [1138, 616] width 400 height 61
click at [1030, 612] on img at bounding box center [1034, 616] width 54 height 54
click at [972, 608] on img at bounding box center [969, 616] width 54 height 54
